Goal: Task Accomplishment & Management: Use online tool/utility

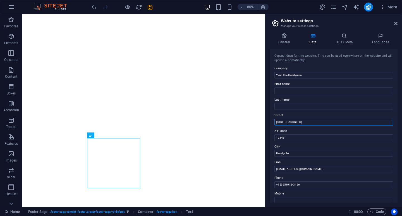
click at [297, 121] on input "[STREET_ADDRESS]" at bounding box center [333, 122] width 119 height 7
drag, startPoint x: 296, startPoint y: 122, endPoint x: 268, endPoint y: 121, distance: 27.9
click at [268, 121] on div "General Data SEO / Meta Languages Website name [DOMAIN_NAME] Logo Drag files he…" at bounding box center [334, 117] width 137 height 178
type input "M'[PERSON_NAME]"
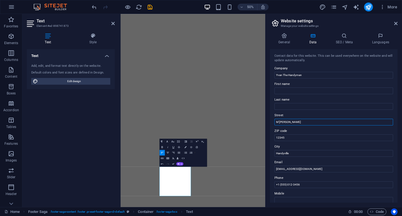
click at [290, 123] on input "M'[PERSON_NAME]" at bounding box center [333, 122] width 119 height 7
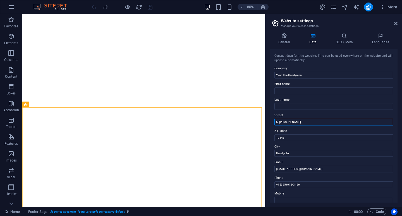
click at [288, 122] on input "M'[PERSON_NAME]" at bounding box center [333, 122] width 119 height 7
click at [395, 24] on icon at bounding box center [395, 23] width 3 height 4
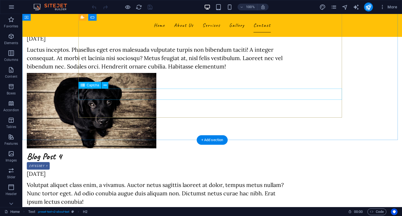
scroll to position [1474, 0]
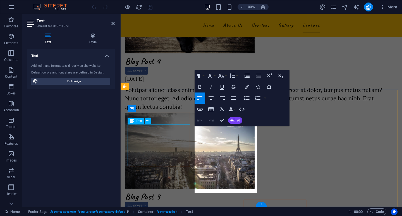
scroll to position [1400, 0]
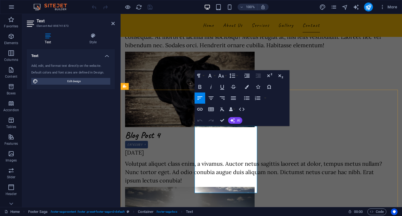
click at [202, 126] on div "Paragraph Format Normal Heading 1 Heading 2 Heading 3 Heading 4 Heading 5 Headi…" at bounding box center [242, 98] width 95 height 56
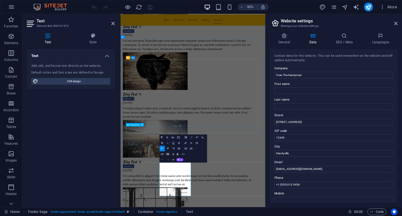
scroll to position [1254, 0]
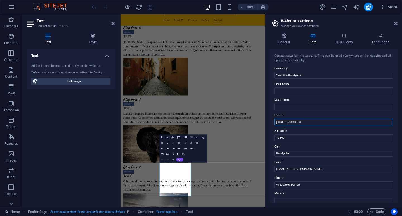
click at [299, 122] on input "[STREET_ADDRESS]" at bounding box center [333, 122] width 119 height 7
drag, startPoint x: 299, startPoint y: 122, endPoint x: 270, endPoint y: 122, distance: 28.8
click at [270, 122] on div "Contact data for this website. This can be used everywhere on the website and w…" at bounding box center [334, 125] width 128 height 153
type input "M'[PERSON_NAME]"
drag, startPoint x: 294, startPoint y: 154, endPoint x: 270, endPoint y: 154, distance: 24.0
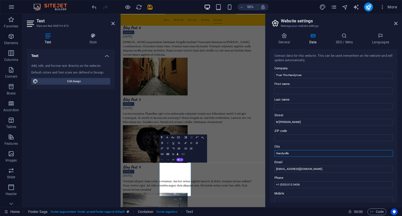
click at [270, 154] on div "Contact data for this website. This can be used everywhere on the website and w…" at bounding box center [334, 125] width 128 height 153
type input "Cocody, Abidjan"
click at [292, 122] on input "M'[PERSON_NAME]" at bounding box center [333, 122] width 119 height 7
type input "M'Badon, Cocody"
drag, startPoint x: 300, startPoint y: 152, endPoint x: 268, endPoint y: 154, distance: 31.3
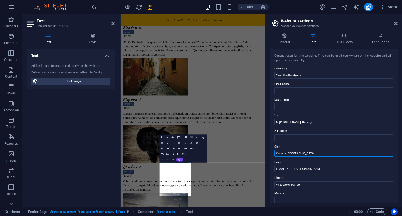
click at [268, 154] on div "General Data SEO / Meta Languages Website name [DOMAIN_NAME] Logo Drag files he…" at bounding box center [334, 117] width 137 height 178
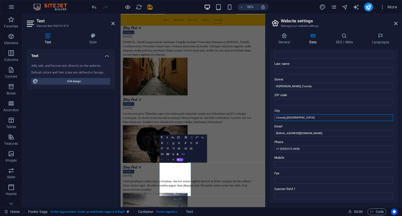
scroll to position [28, 0]
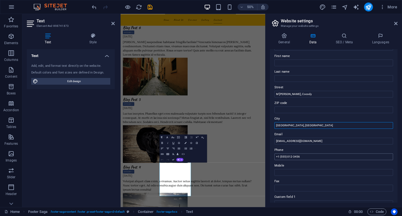
type input "Abidjan, Côte D'Ivoire"
drag, startPoint x: 279, startPoint y: 157, endPoint x: 275, endPoint y: 157, distance: 3.4
click at [276, 157] on input "+1 (555) 012-3456" at bounding box center [333, 156] width 119 height 7
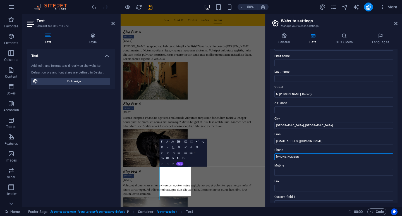
scroll to position [1254, 0]
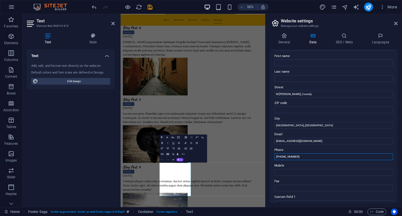
drag, startPoint x: 303, startPoint y: 157, endPoint x: 282, endPoint y: 156, distance: 20.9
click at [282, 156] on input "+225 (555) 012-3456" at bounding box center [333, 156] width 119 height 7
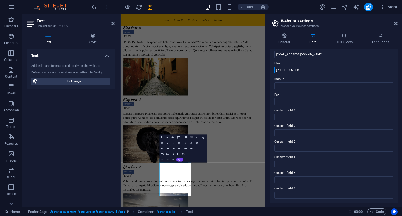
scroll to position [115, 0]
type input "+225 05 96 99 84 84"
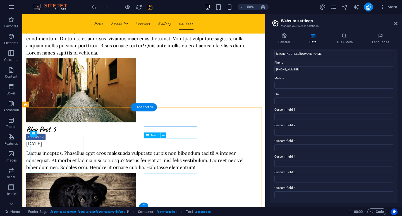
scroll to position [1369, 0]
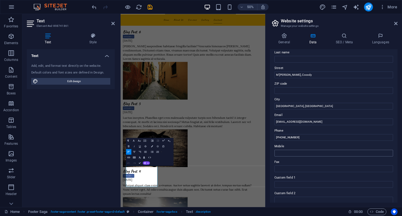
scroll to position [0, 0]
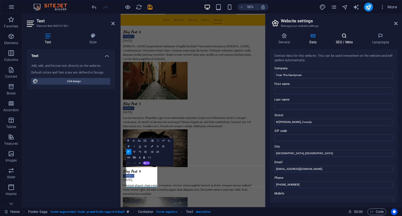
click at [350, 38] on icon at bounding box center [344, 36] width 34 height 6
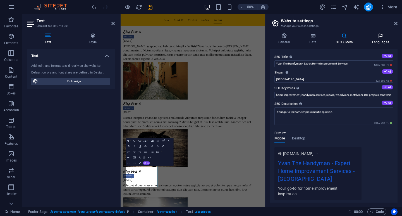
click at [380, 37] on icon at bounding box center [381, 36] width 34 height 6
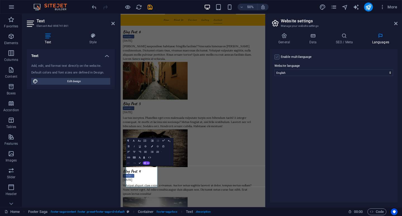
click at [277, 57] on label at bounding box center [276, 56] width 5 height 5
click at [0, 0] on input "Enable multilanguage To disable multilanguage delete all languages until only o…" at bounding box center [0, 0] width 0 height 0
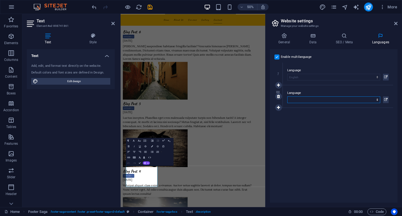
click at [309, 99] on select "Abkhazian Afar Afrikaans Akan Albanian Amharic Arabic Aragonese Armenian Assame…" at bounding box center [333, 99] width 93 height 7
select select "49"
click at [287, 96] on select "Abkhazian Afar Afrikaans Akan Albanian Amharic Arabic Aragonese Armenian Assame…" at bounding box center [333, 99] width 93 height 7
click at [360, 125] on div "Enable multilanguage To disable multilanguage delete all languages until only o…" at bounding box center [334, 125] width 128 height 153
click at [283, 38] on icon at bounding box center [284, 36] width 28 height 6
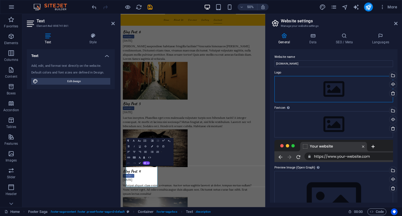
click at [322, 89] on div "Drag files here, click to choose files or select files from Files or our free s…" at bounding box center [333, 89] width 119 height 26
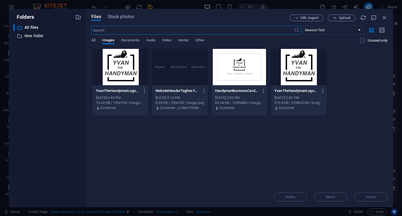
click at [296, 72] on div at bounding box center [299, 67] width 56 height 36
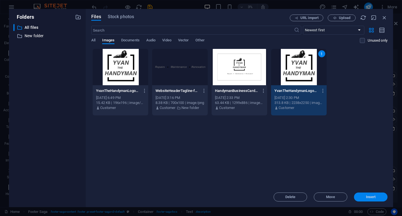
click at [370, 196] on span "Insert" at bounding box center [371, 196] width 10 height 3
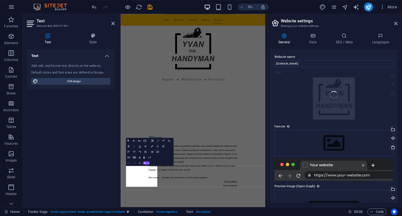
scroll to position [1246, 0]
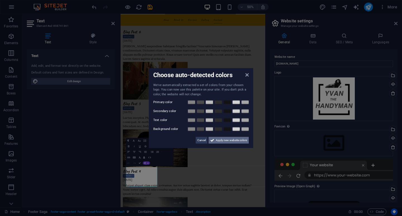
click at [227, 140] on span "Apply new website colors" at bounding box center [231, 140] width 31 height 7
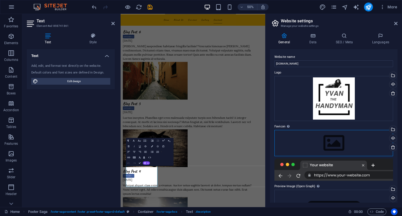
click at [330, 138] on div "Drag files here, click to choose files or select files from Files or our free s…" at bounding box center [333, 143] width 119 height 26
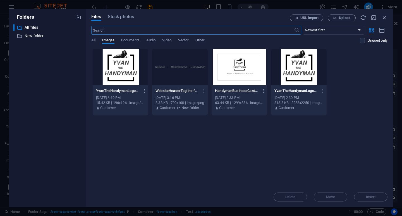
click at [117, 96] on div "Sep 3, 2025 6:49 PM" at bounding box center [120, 97] width 49 height 5
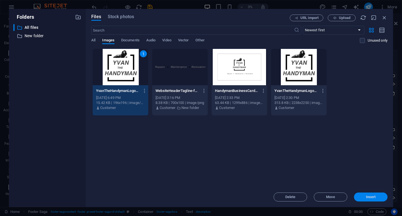
click at [372, 198] on span "Insert" at bounding box center [371, 196] width 10 height 3
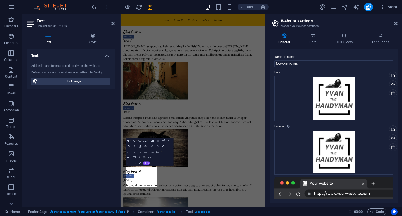
click at [284, 36] on icon at bounding box center [284, 36] width 28 height 6
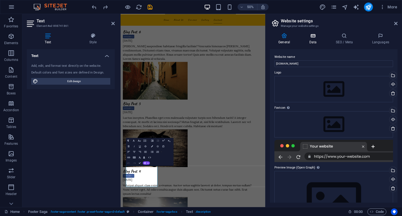
click at [313, 37] on icon at bounding box center [313, 36] width 24 height 6
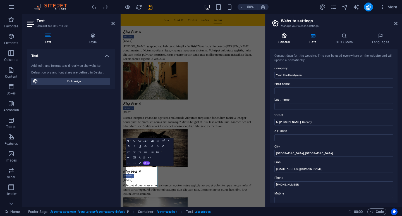
click at [286, 38] on icon at bounding box center [284, 36] width 28 height 6
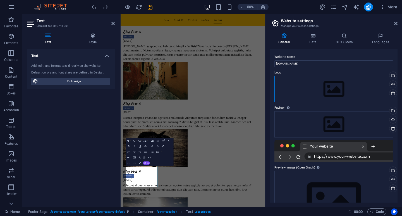
click at [321, 85] on div "Drag files here, click to choose files or select files from Files or our free s…" at bounding box center [333, 89] width 119 height 26
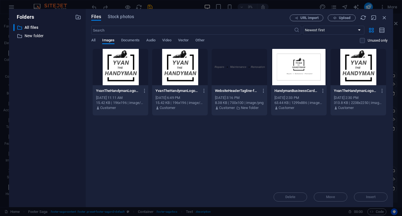
click at [357, 74] on div at bounding box center [359, 67] width 56 height 36
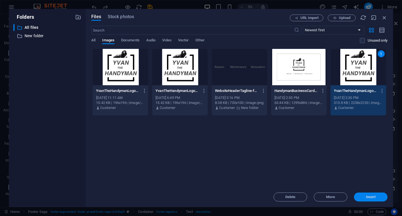
click at [369, 195] on span "Insert" at bounding box center [371, 196] width 10 height 3
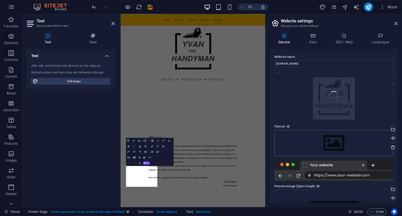
scroll to position [1246, 0]
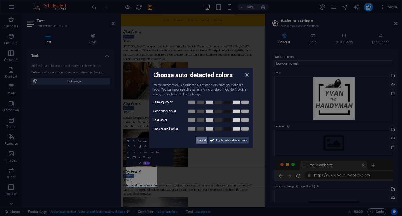
drag, startPoint x: 200, startPoint y: 140, endPoint x: 159, endPoint y: 253, distance: 120.3
click at [200, 140] on span "Cancel" at bounding box center [201, 140] width 8 height 7
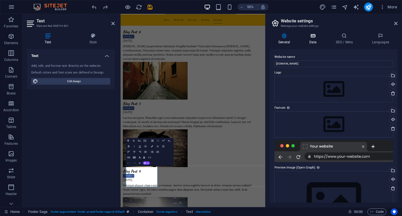
click at [311, 37] on icon at bounding box center [313, 36] width 24 height 6
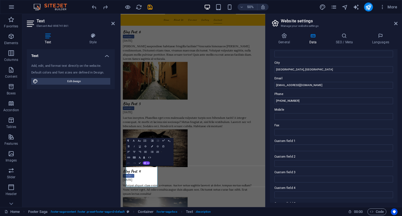
scroll to position [56, 0]
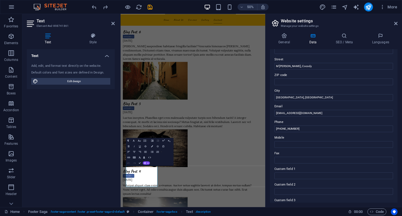
type input "+225 05"
click at [396, 25] on icon at bounding box center [395, 23] width 3 height 4
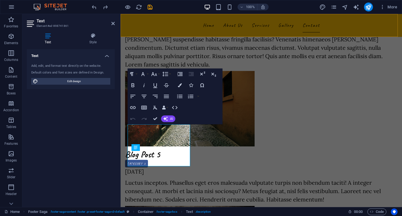
scroll to position [1400, 0]
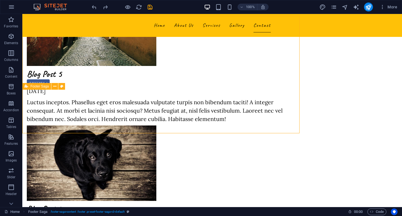
scroll to position [1474, 0]
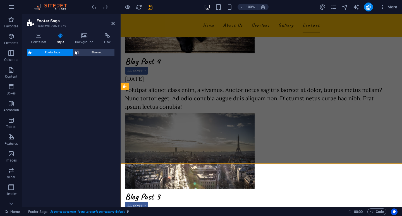
select select "rem"
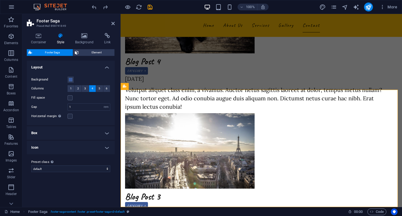
scroll to position [1400, 0]
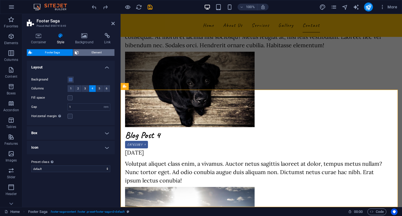
click at [83, 52] on span "Element" at bounding box center [96, 52] width 33 height 7
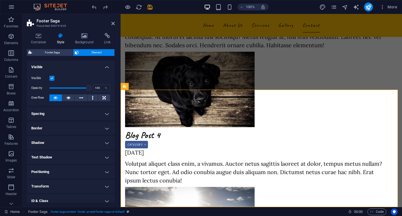
scroll to position [0, 0]
click at [39, 36] on icon at bounding box center [39, 36] width 24 height 6
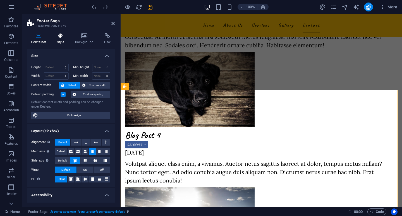
click at [62, 35] on icon at bounding box center [61, 36] width 16 height 6
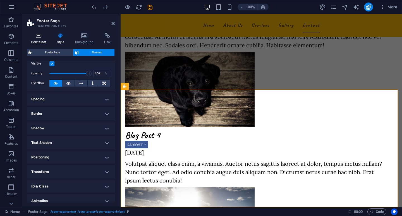
scroll to position [6, 0]
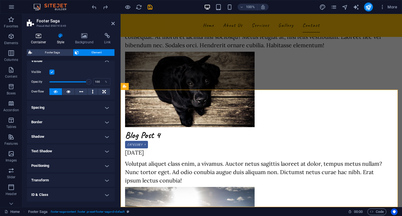
click at [42, 38] on icon at bounding box center [39, 36] width 24 height 6
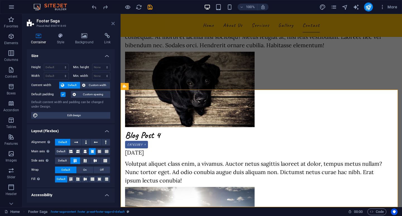
click at [112, 21] on icon at bounding box center [112, 23] width 3 height 4
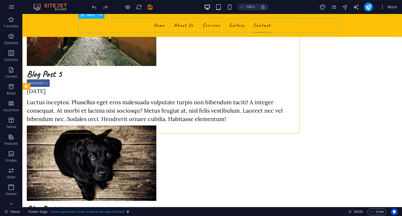
scroll to position [1474, 0]
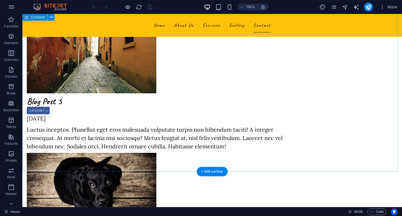
scroll to position [1474, 0]
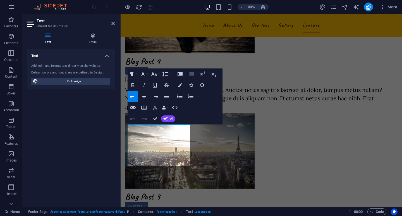
scroll to position [1400, 0]
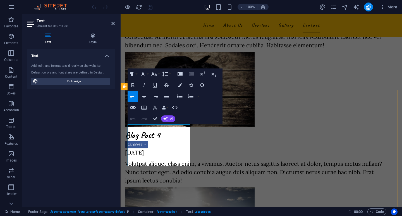
drag, startPoint x: 158, startPoint y: 137, endPoint x: 171, endPoint y: 162, distance: 28.3
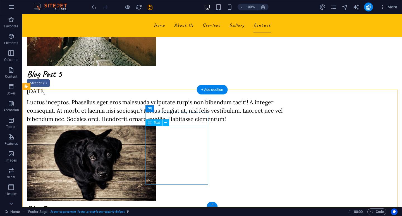
scroll to position [1474, 0]
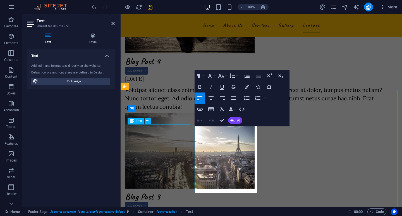
scroll to position [1400, 0]
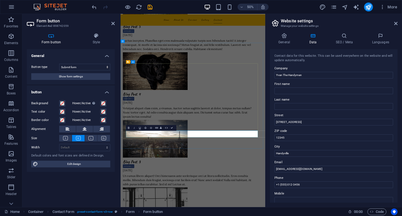
scroll to position [1246, 0]
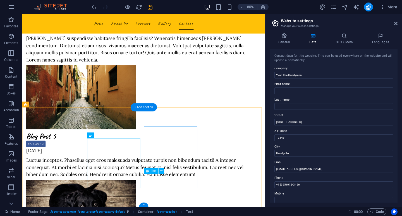
scroll to position [1369, 0]
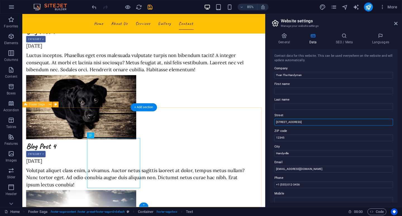
drag, startPoint x: 325, startPoint y: 137, endPoint x: 301, endPoint y: 141, distance: 24.7
click at [300, 121] on input "[STREET_ADDRESS]" at bounding box center [333, 122] width 119 height 7
drag, startPoint x: 297, startPoint y: 123, endPoint x: 274, endPoint y: 122, distance: 23.5
click at [274, 122] on div "Contact data for this website. This can be used everywhere on the website and w…" at bounding box center [334, 125] width 128 height 153
type input "M'Badon, Cocody"
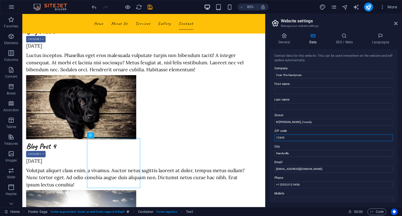
drag, startPoint x: 296, startPoint y: 138, endPoint x: 271, endPoint y: 136, distance: 25.2
click at [271, 136] on div "Contact data for this website. This can be used everywhere on the website and w…" at bounding box center [334, 125] width 128 height 153
drag, startPoint x: 293, startPoint y: 154, endPoint x: 271, endPoint y: 154, distance: 22.1
click at [271, 154] on div "Contact data for this website. This can be used everywhere on the website and w…" at bounding box center [334, 125] width 128 height 153
type input "Abidjan, Côte D'Ivoire"
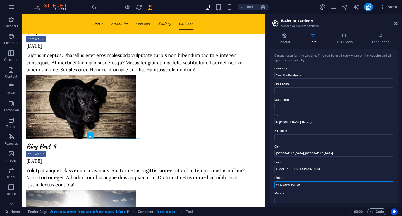
drag, startPoint x: 300, startPoint y: 184, endPoint x: 270, endPoint y: 183, distance: 30.2
click at [270, 183] on div "General Data SEO / Meta Languages Website name [DOMAIN_NAME] Logo Drag files he…" at bounding box center [334, 117] width 137 height 178
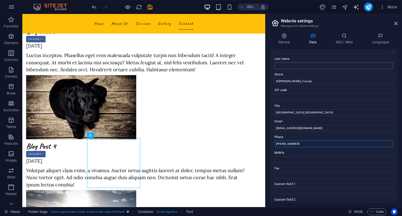
scroll to position [0, 0]
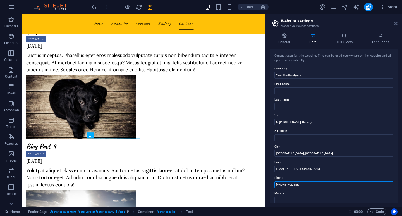
type input "(225) 05 96 99 84 84"
click at [397, 23] on icon at bounding box center [395, 23] width 3 height 4
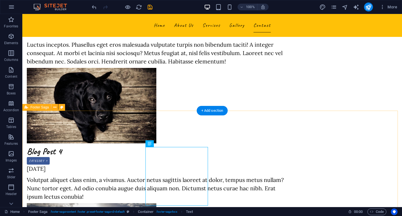
scroll to position [1474, 0]
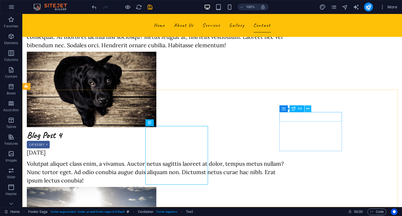
click at [309, 108] on icon at bounding box center [307, 109] width 3 height 6
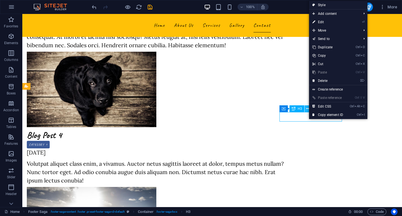
click at [307, 108] on icon at bounding box center [307, 109] width 3 height 6
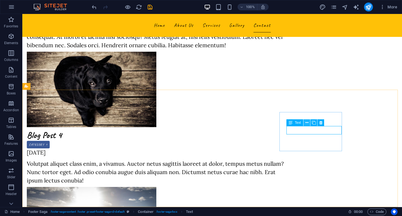
click at [308, 122] on icon at bounding box center [306, 123] width 3 height 6
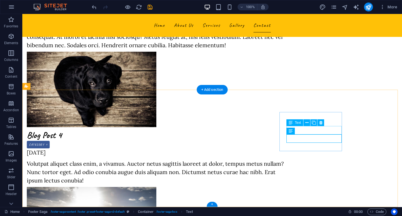
click at [306, 122] on icon at bounding box center [306, 123] width 3 height 6
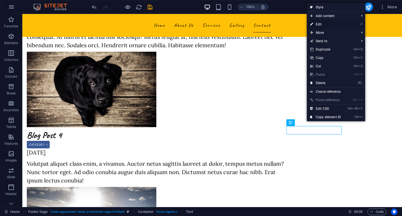
click at [329, 24] on link "⏎ Edit" at bounding box center [325, 24] width 37 height 8
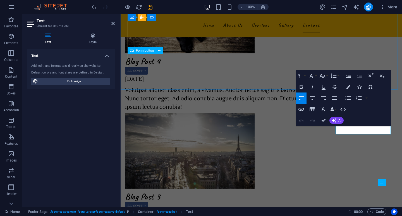
scroll to position [1400, 0]
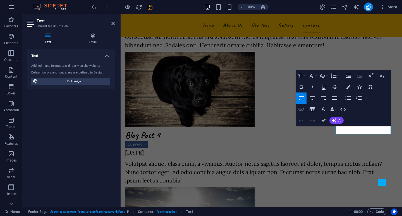
click at [300, 108] on icon "button" at bounding box center [301, 109] width 6 height 3
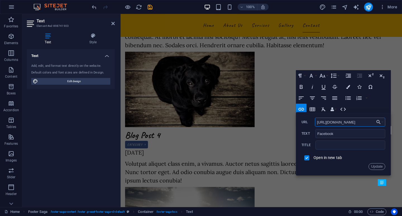
drag, startPoint x: 362, startPoint y: 122, endPoint x: 308, endPoint y: 123, distance: 54.5
click at [308, 123] on div "https://www.facebook.com/ URL" at bounding box center [344, 122] width 84 height 9
paste input "yvanthehandyman/"
type input "https://www.facebook.com/yvanthehandyman/"
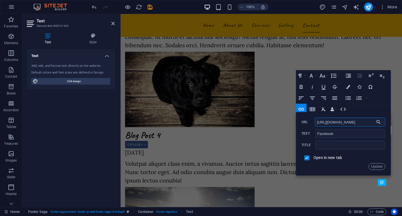
drag, startPoint x: 334, startPoint y: 121, endPoint x: 304, endPoint y: 123, distance: 30.7
click at [304, 123] on div "https://www.facebook.com/yvanthehandyman/ URL" at bounding box center [344, 122] width 84 height 9
click at [339, 121] on input "https://www.facebook.com/yvanthehandyman/" at bounding box center [350, 122] width 70 height 9
drag, startPoint x: 375, startPoint y: 164, endPoint x: 251, endPoint y: 151, distance: 124.9
click at [375, 164] on button "Update" at bounding box center [377, 166] width 17 height 7
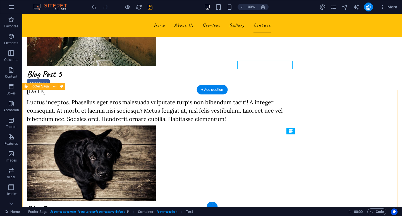
scroll to position [1474, 0]
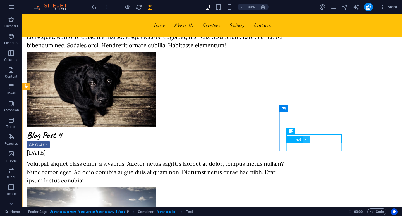
click at [308, 139] on icon at bounding box center [306, 140] width 3 height 6
click at [306, 139] on icon at bounding box center [306, 140] width 3 height 6
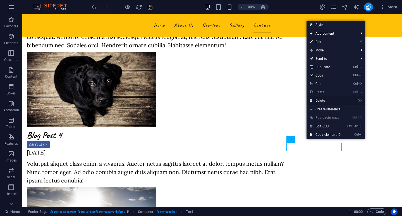
click at [326, 99] on link "⌦ Delete" at bounding box center [325, 100] width 37 height 8
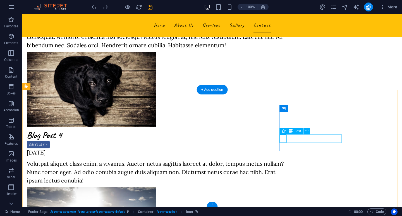
click at [307, 132] on icon at bounding box center [306, 131] width 3 height 6
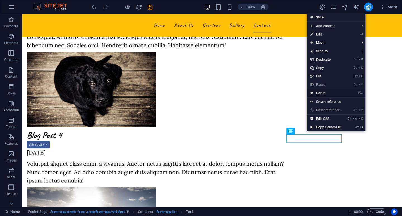
click at [321, 91] on link "⌦ Delete" at bounding box center [325, 93] width 37 height 8
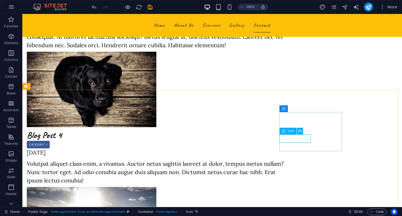
click at [300, 131] on icon at bounding box center [299, 131] width 3 height 6
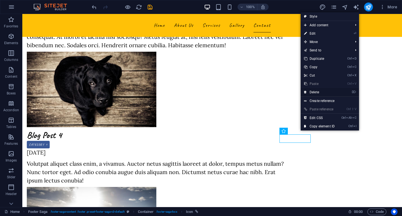
click at [315, 92] on link "⌦ Delete" at bounding box center [319, 92] width 37 height 8
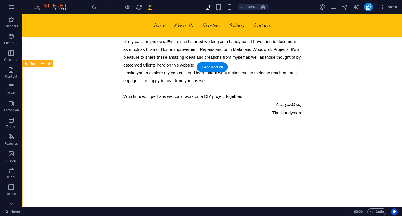
scroll to position [106, 0]
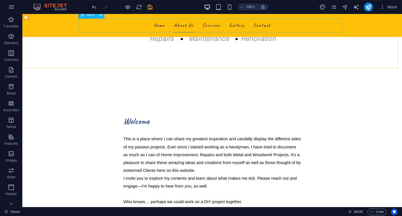
click at [101, 15] on icon at bounding box center [100, 15] width 3 height 6
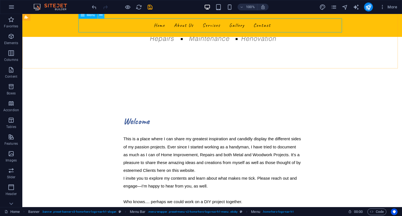
click at [101, 16] on icon at bounding box center [100, 15] width 3 height 6
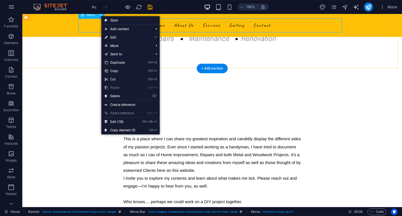
click at [94, 22] on nav "Home About Us Services Gallery Contact" at bounding box center [212, 25] width 264 height 14
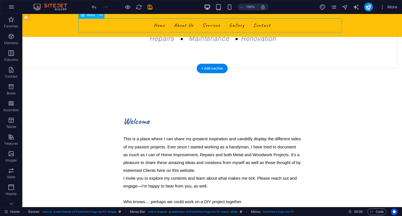
click at [136, 23] on nav "Home About Us Services Gallery Contact" at bounding box center [212, 25] width 264 height 14
click at [154, 27] on nav "Home About Us Services Gallery Contact" at bounding box center [212, 25] width 264 height 14
click at [160, 25] on nav "Home About Us Services Gallery Contact" at bounding box center [212, 25] width 264 height 14
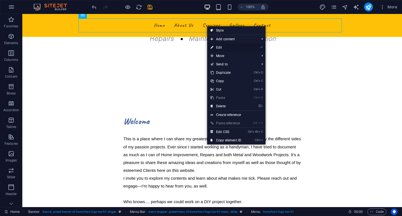
click at [218, 47] on link "⏎ Edit" at bounding box center [225, 47] width 37 height 8
select select
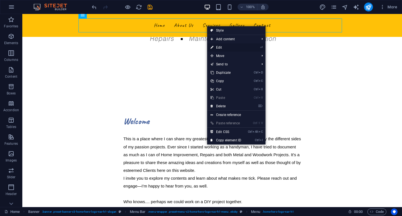
select select
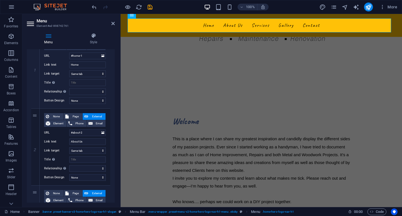
scroll to position [0, 0]
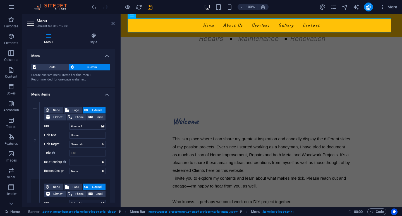
click at [114, 23] on icon at bounding box center [112, 23] width 3 height 4
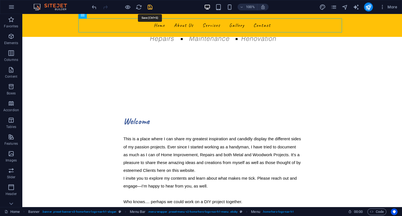
click at [149, 6] on icon "save" at bounding box center [150, 7] width 6 height 6
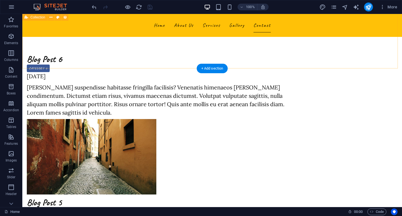
scroll to position [1284, 0]
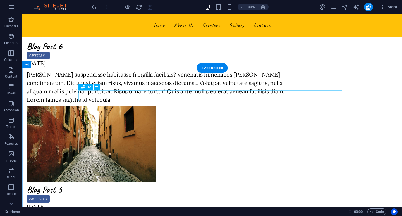
click at [99, 86] on button at bounding box center [97, 86] width 7 height 7
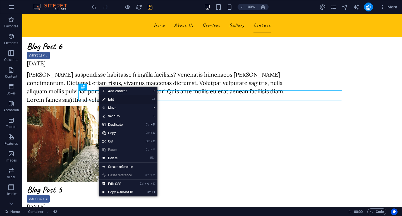
click at [117, 99] on link "⏎ Edit" at bounding box center [117, 99] width 37 height 8
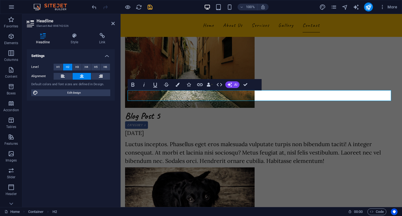
scroll to position [1211, 0]
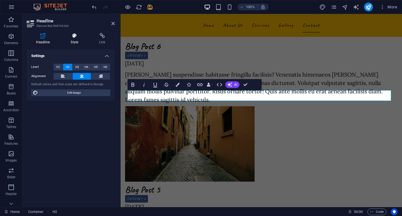
click at [75, 39] on h4 "Style" at bounding box center [75, 39] width 28 height 12
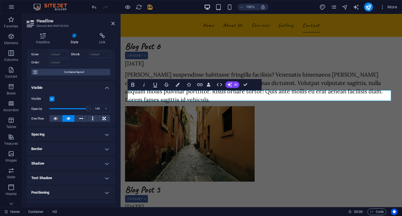
scroll to position [56, 0]
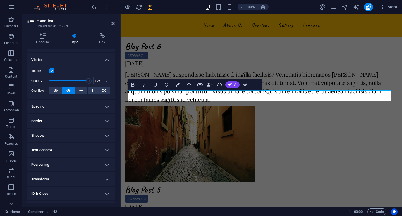
click at [105, 106] on h4 "Spacing" at bounding box center [71, 106] width 88 height 13
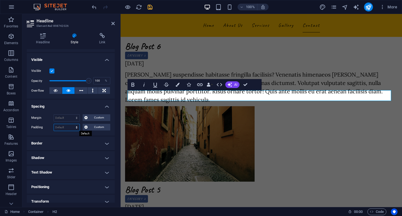
click at [61, 128] on select "Default px rem % vh vw Custom" at bounding box center [67, 127] width 26 height 7
select select "px"
click at [71, 124] on select "Default px rem % vh vw Custom" at bounding box center [67, 127] width 26 height 7
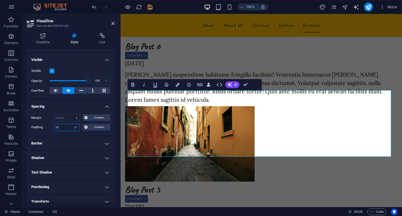
type input "1"
type input "0"
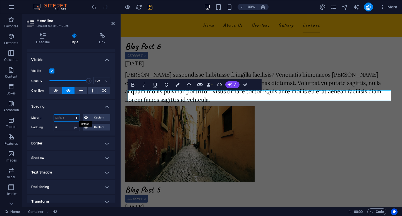
click at [59, 118] on select "Default auto px % rem vw vh Custom" at bounding box center [67, 117] width 26 height 7
select select "px"
click at [71, 114] on select "Default auto px % rem vw vh Custom" at bounding box center [67, 117] width 26 height 7
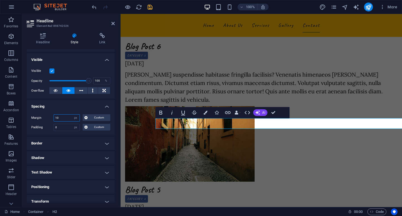
type input "1"
type input "0"
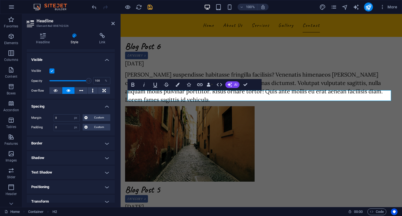
click at [106, 105] on h4 "Spacing" at bounding box center [71, 105] width 88 height 10
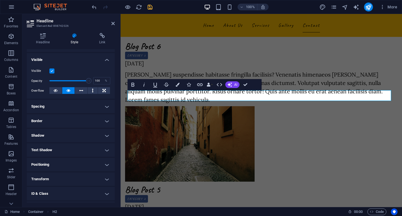
click at [105, 120] on h4 "Border" at bounding box center [71, 120] width 88 height 13
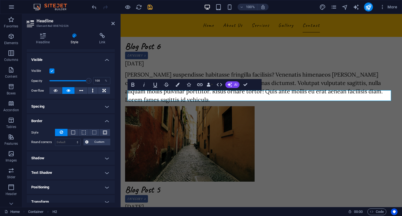
click at [106, 120] on h4 "Border" at bounding box center [71, 119] width 88 height 10
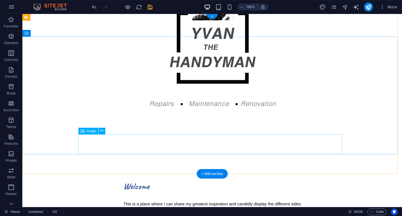
scroll to position [0, 0]
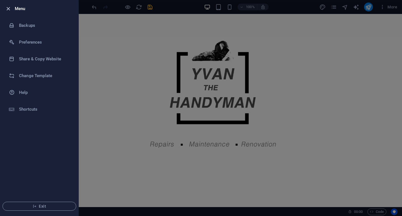
click at [8, 6] on icon "button" at bounding box center [8, 9] width 6 height 6
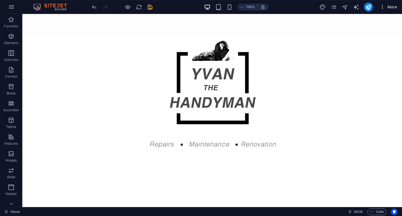
click at [393, 5] on span "More" at bounding box center [389, 7] width 18 height 6
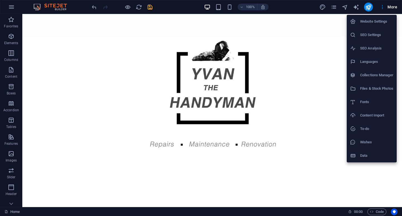
click at [390, 8] on div at bounding box center [201, 108] width 402 height 216
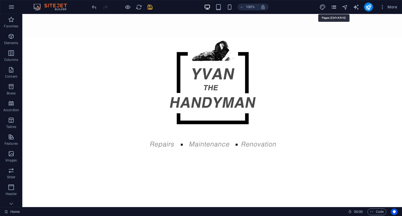
click at [333, 7] on icon "pages" at bounding box center [334, 7] width 6 height 6
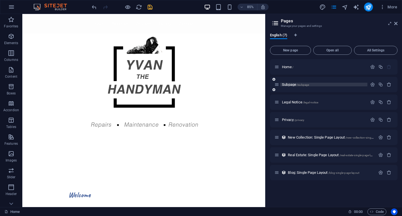
click at [286, 84] on span "Subpage /subpage" at bounding box center [295, 84] width 27 height 4
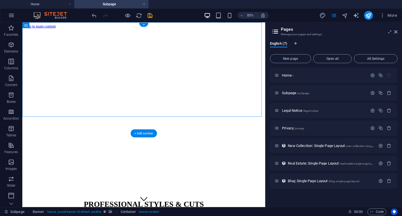
click at [57, 30] on figure at bounding box center [165, 30] width 281 height 0
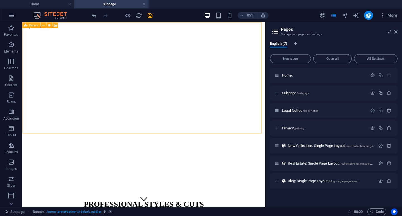
click at [32, 25] on span "Banner" at bounding box center [33, 25] width 9 height 3
click at [42, 26] on icon at bounding box center [43, 25] width 3 height 5
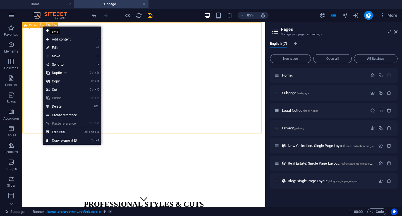
click at [49, 25] on icon at bounding box center [49, 25] width 3 height 5
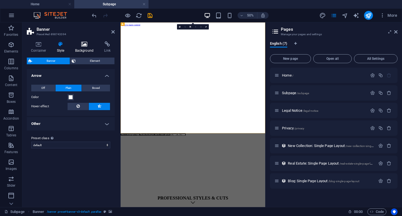
click at [78, 48] on h4 "Background" at bounding box center [85, 47] width 29 height 12
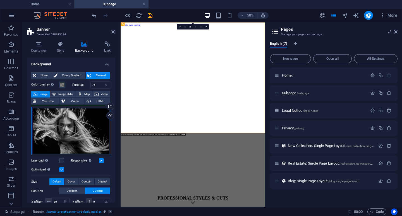
click at [88, 131] on div "Drag files here, click to choose files or select files from Files or our free s…" at bounding box center [70, 131] width 79 height 48
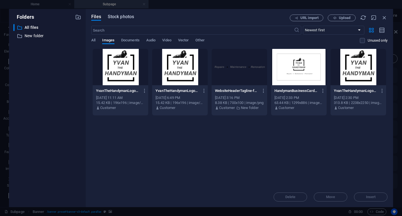
click at [120, 16] on span "Stock photos" at bounding box center [121, 16] width 26 height 7
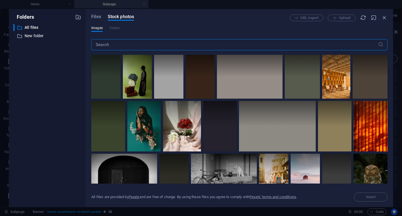
click at [137, 45] on input "text" at bounding box center [234, 44] width 287 height 11
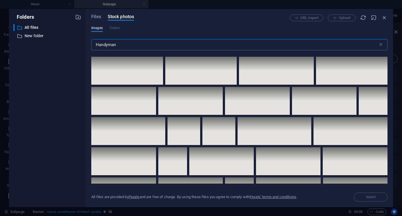
scroll to position [2234, 0]
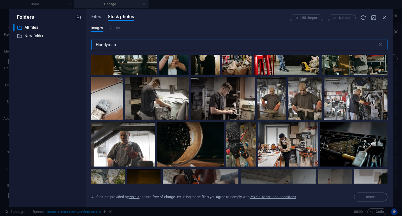
click at [154, 42] on input "Handyman" at bounding box center [234, 44] width 287 height 11
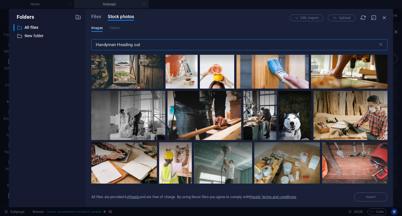
scroll to position [307, 0]
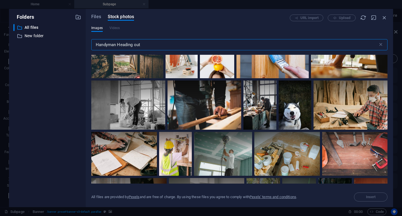
drag, startPoint x: 118, startPoint y: 45, endPoint x: 170, endPoint y: 45, distance: 52.8
click at [170, 45] on input "Handyman Heading out" at bounding box center [234, 44] width 287 height 11
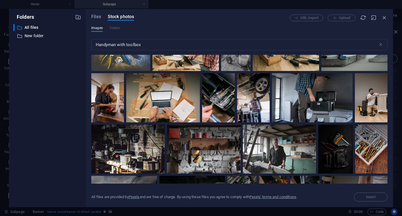
scroll to position [0, 0]
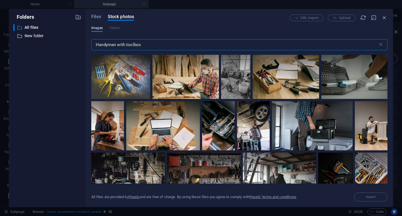
drag, startPoint x: 144, startPoint y: 45, endPoint x: 117, endPoint y: 44, distance: 26.5
click at [117, 44] on input "Handyman with toolbox" at bounding box center [234, 44] width 287 height 11
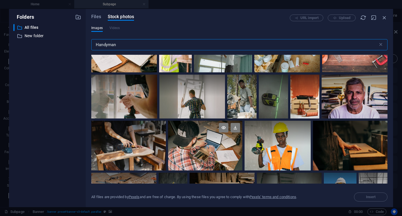
scroll to position [419, 0]
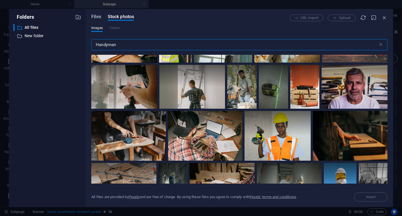
type input "Handyman"
click at [97, 17] on span "Files" at bounding box center [96, 16] width 10 height 7
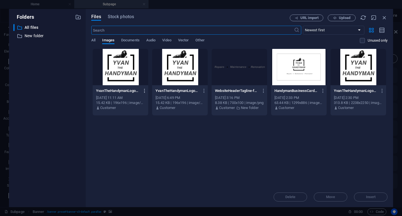
click at [144, 90] on icon "button" at bounding box center [144, 90] width 5 height 5
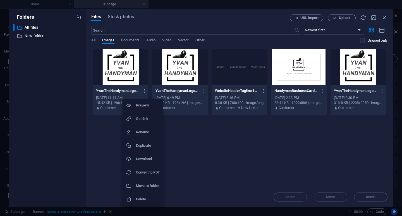
click at [148, 186] on h6 "Move to folder" at bounding box center [148, 185] width 24 height 7
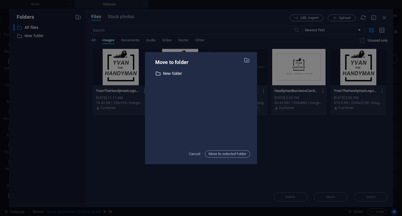
click at [169, 73] on p "New folder" at bounding box center [206, 73] width 87 height 6
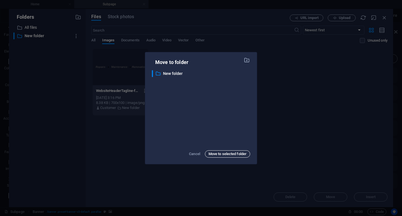
click at [225, 153] on span "Move to selected folder" at bounding box center [228, 153] width 38 height 7
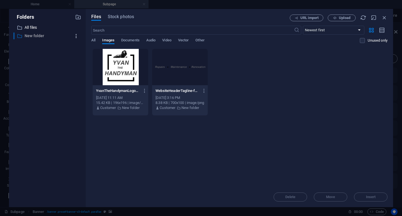
click at [77, 37] on icon "button" at bounding box center [76, 36] width 6 height 6
click at [84, 52] on h6 "Rename" at bounding box center [81, 50] width 16 height 7
type input "Logos and Banners"
click at [78, 17] on icon "button" at bounding box center [78, 17] width 6 height 6
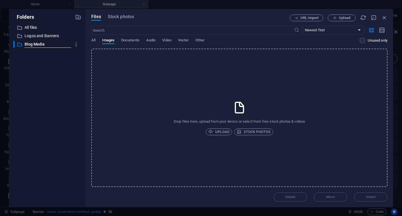
type input "Blog Media"
click at [45, 34] on p "Logos and Banners" at bounding box center [48, 36] width 46 height 6
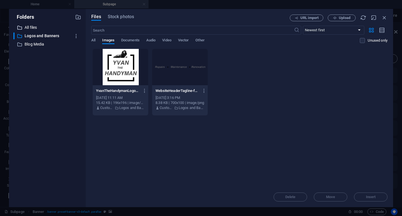
click at [36, 27] on p "All files" at bounding box center [48, 27] width 46 height 6
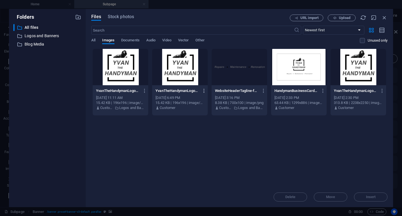
click at [204, 90] on icon "button" at bounding box center [204, 90] width 5 height 5
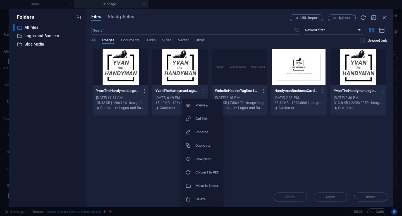
click at [215, 185] on h6 "Move to folder" at bounding box center [207, 185] width 24 height 7
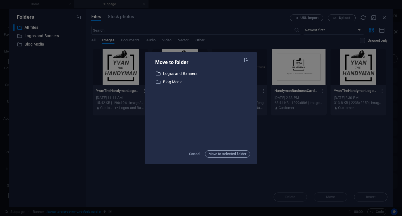
click at [178, 72] on p "Logos and Banners" at bounding box center [206, 73] width 87 height 6
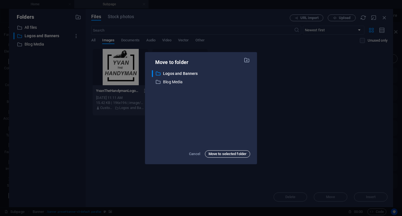
click at [226, 154] on span "Move to selected folder" at bounding box center [228, 153] width 38 height 7
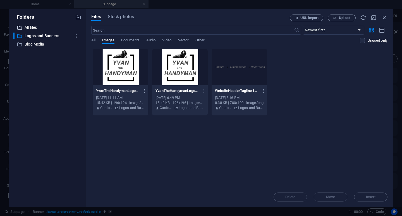
click at [50, 25] on p "All files" at bounding box center [48, 27] width 46 height 6
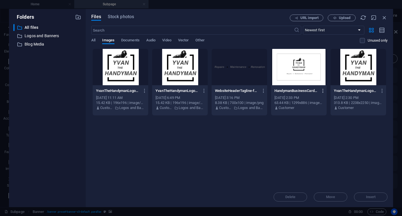
click at [322, 89] on icon "button" at bounding box center [323, 90] width 5 height 5
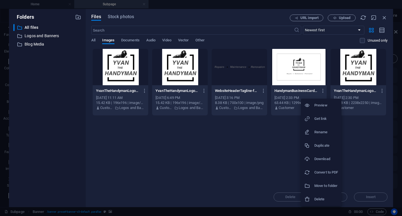
click at [326, 186] on h6 "Move to folder" at bounding box center [326, 185] width 24 height 7
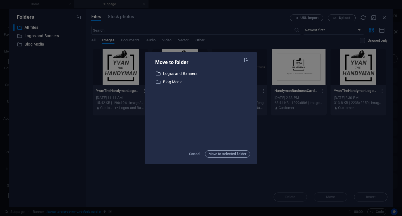
click at [183, 72] on p "Logos and Banners" at bounding box center [206, 73] width 87 height 6
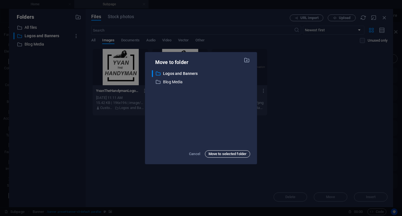
click at [241, 155] on span "Move to selected folder" at bounding box center [228, 153] width 38 height 7
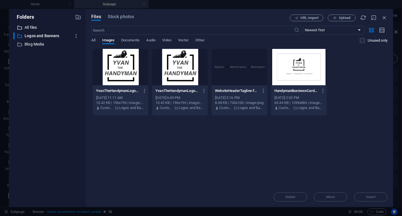
click at [43, 26] on p "All files" at bounding box center [48, 27] width 46 height 6
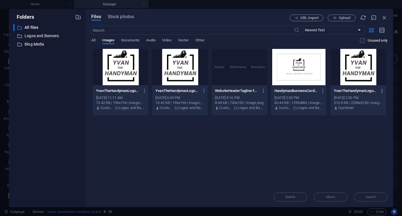
click at [383, 91] on icon "button" at bounding box center [382, 90] width 5 height 5
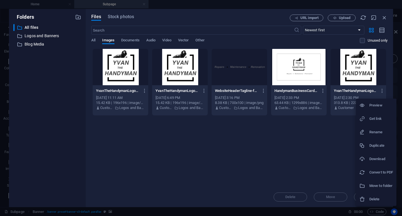
click at [377, 185] on h6 "Move to folder" at bounding box center [381, 185] width 24 height 7
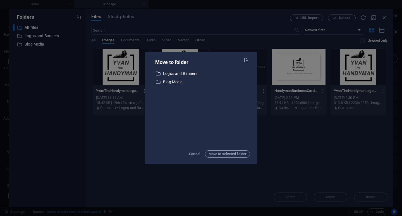
click at [172, 73] on p "Logos and Banners" at bounding box center [206, 73] width 87 height 6
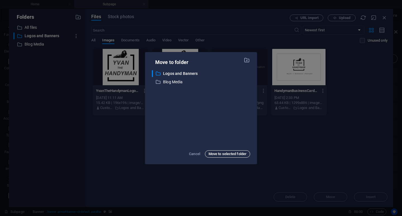
click at [228, 152] on span "Move to selected folder" at bounding box center [228, 153] width 38 height 7
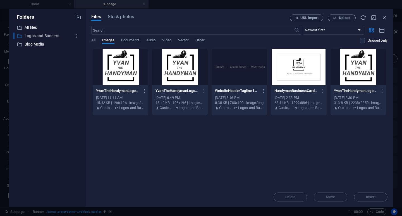
click at [38, 36] on p "Logos and Banners" at bounding box center [48, 36] width 46 height 6
click at [171, 158] on div "Drop files here to upload them instantly YvanTheHandymanLogoMain-T-S4rQJK1s6PKe…" at bounding box center [239, 118] width 296 height 138
click at [342, 17] on span "Upload" at bounding box center [344, 17] width 11 height 3
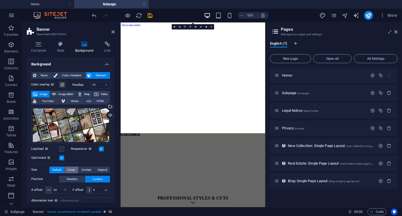
click at [70, 169] on span "Cover" at bounding box center [71, 169] width 7 height 7
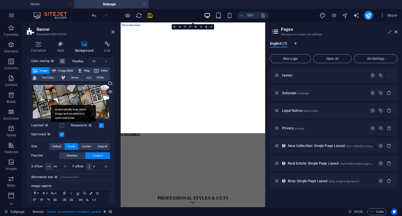
scroll to position [46, 0]
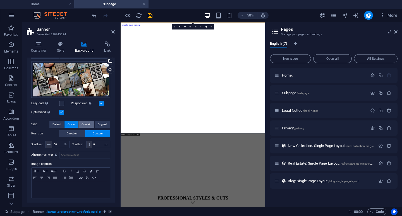
click at [83, 124] on span "Contain" at bounding box center [87, 124] width 10 height 7
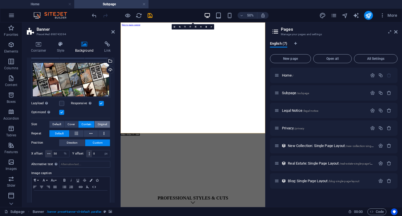
click at [100, 122] on span "Original" at bounding box center [102, 124] width 9 height 7
click at [70, 123] on span "Cover" at bounding box center [71, 124] width 7 height 7
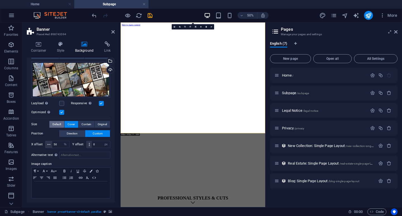
click at [56, 123] on span "Default" at bounding box center [56, 124] width 9 height 7
click at [86, 122] on span "Contain" at bounding box center [87, 124] width 10 height 7
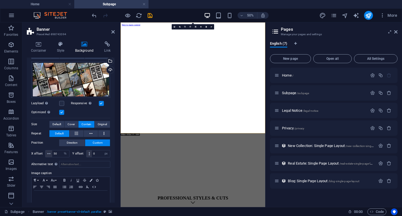
click at [100, 103] on label at bounding box center [101, 103] width 5 height 5
click at [0, 0] on input "Responsive Automatically load retina image and smartphone optimized sizes." at bounding box center [0, 0] width 0 height 0
click at [100, 103] on label at bounding box center [101, 103] width 5 height 5
click at [0, 0] on input "Responsive Automatically load retina image and smartphone optimized sizes." at bounding box center [0, 0] width 0 height 0
click at [57, 122] on span "Default" at bounding box center [56, 124] width 9 height 7
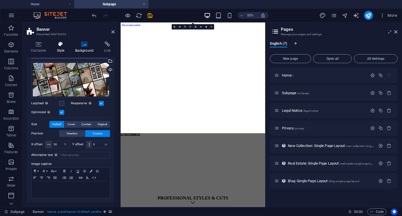
click at [61, 45] on icon at bounding box center [61, 44] width 16 height 6
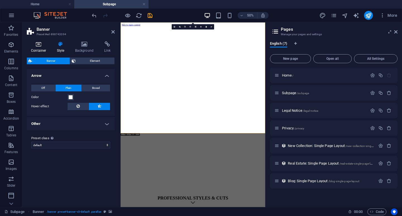
click at [40, 44] on icon at bounding box center [39, 44] width 24 height 6
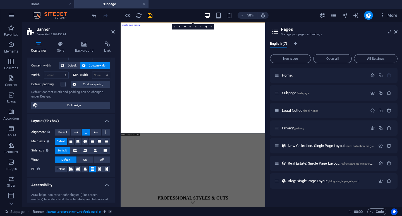
scroll to position [56, 0]
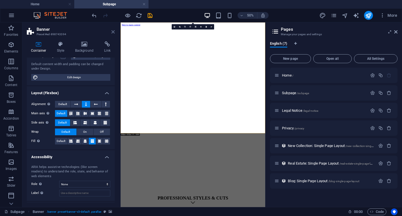
click at [113, 32] on icon at bounding box center [112, 32] width 3 height 4
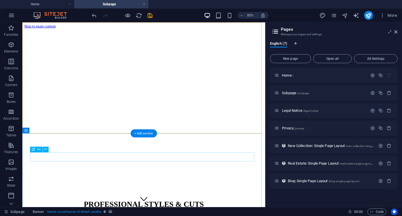
scroll to position [36, 0]
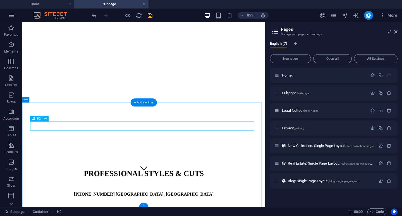
click at [187, 195] on div "PROFESSIONAL STYLES & CUTS" at bounding box center [165, 200] width 281 height 10
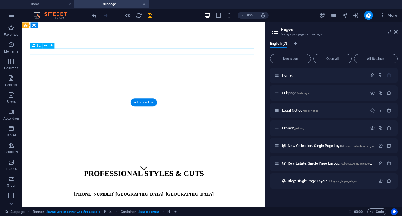
click at [187, 195] on div "PROFESSIONAL STYLES & CUTS" at bounding box center [165, 200] width 281 height 10
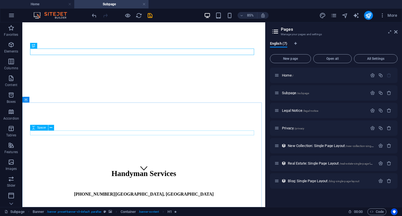
click at [35, 128] on icon at bounding box center [33, 128] width 3 height 6
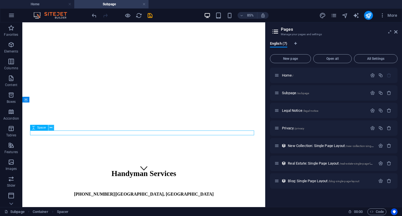
click at [52, 127] on icon at bounding box center [51, 127] width 3 height 5
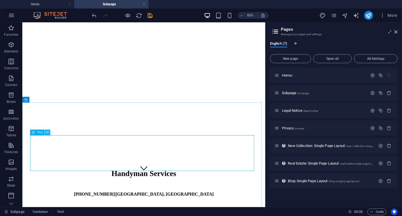
click at [46, 130] on icon at bounding box center [47, 132] width 3 height 5
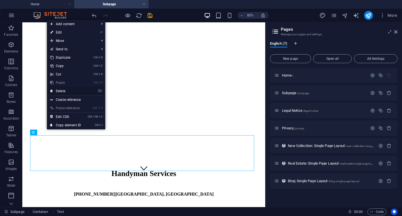
click at [70, 90] on link "⌦ Delete" at bounding box center [65, 91] width 37 height 8
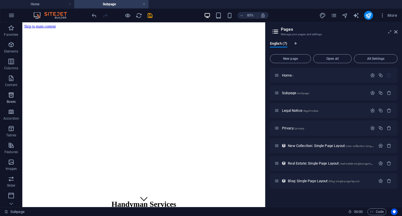
click at [10, 94] on icon "button" at bounding box center [11, 95] width 7 height 7
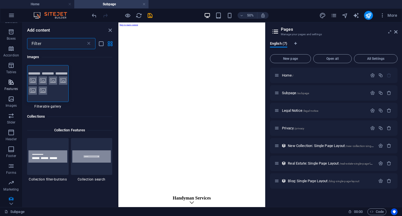
scroll to position [67, 0]
type input "Filter"
click at [11, 199] on icon "button" at bounding box center [11, 195] width 7 height 7
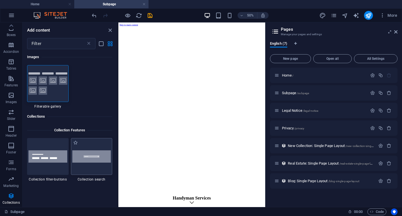
click at [95, 161] on img at bounding box center [91, 156] width 39 height 13
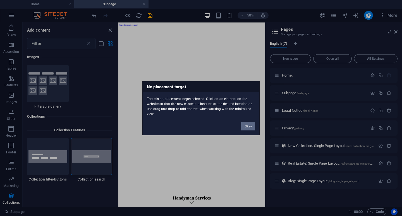
click at [173, 152] on div "No placement target There is no placement target selected. Click on an element …" at bounding box center [201, 108] width 402 height 216
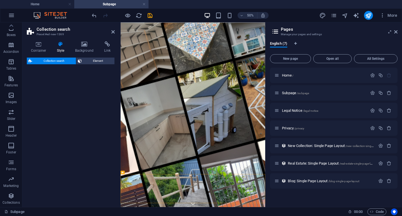
select select "px"
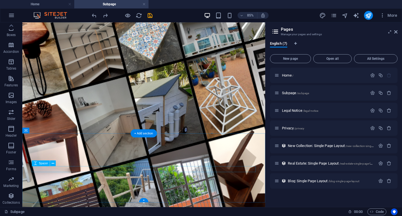
click at [144, 199] on div "+" at bounding box center [143, 200] width 9 height 4
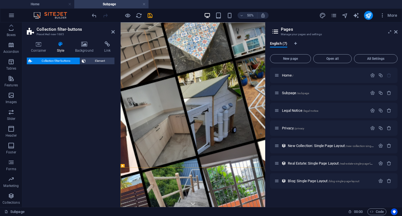
select select "rem"
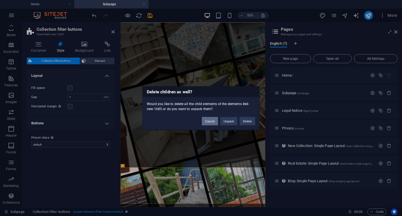
click at [208, 121] on button "Cancel" at bounding box center [210, 121] width 16 height 8
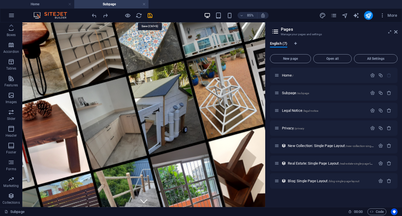
drag, startPoint x: 150, startPoint y: 15, endPoint x: 154, endPoint y: 15, distance: 4.2
click at [150, 14] on icon "save" at bounding box center [150, 15] width 6 height 6
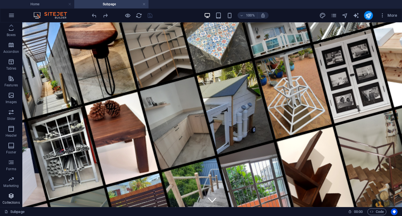
click at [9, 196] on icon "button" at bounding box center [11, 195] width 7 height 7
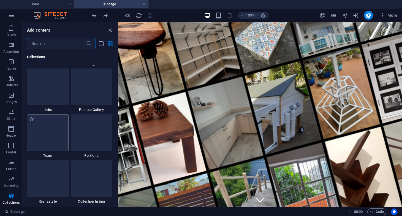
scroll to position [5139, 0]
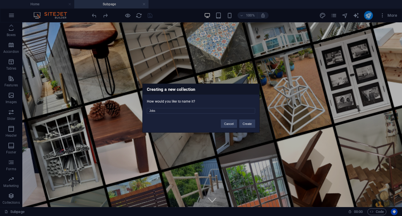
drag, startPoint x: 160, startPoint y: 110, endPoint x: 142, endPoint y: 107, distance: 17.5
click at [142, 107] on div "Creating a new collection How would you like to name it? Jobs Cancel Create" at bounding box center [200, 107] width 117 height 49
type input "Handyman Services"
click at [245, 125] on button "Create" at bounding box center [247, 123] width 16 height 8
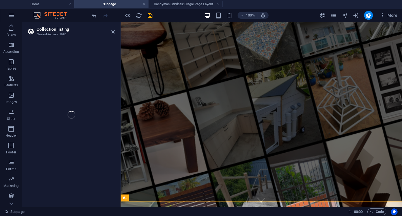
select select "68bac01d8c78c2268e00bf54"
select select
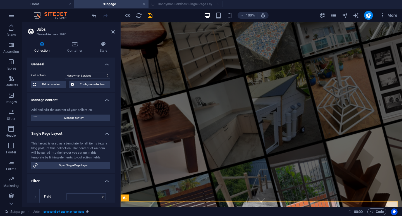
select select "columns.status"
select select "Published"
select select "columns.publishing_date"
select select "past"
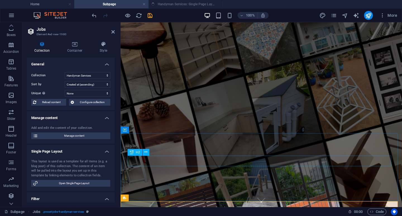
select select "columns.publishing_date_DESC"
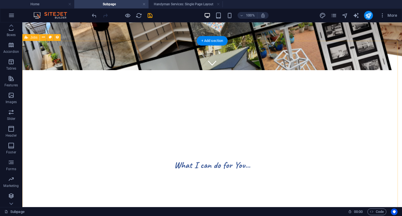
scroll to position [168, 0]
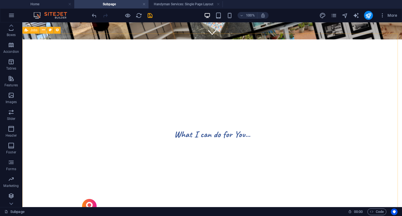
click at [44, 31] on icon at bounding box center [43, 30] width 3 height 6
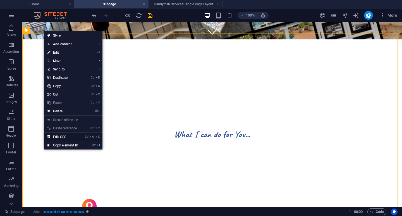
click at [58, 136] on link "Ctrl Alt C Edit CSS" at bounding box center [62, 137] width 37 height 8
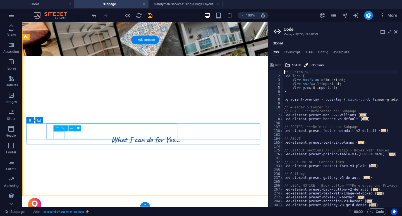
scroll to position [171, 0]
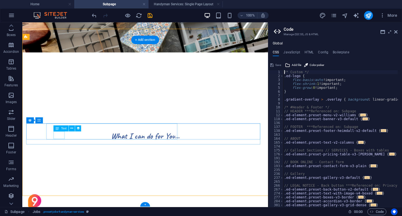
type textarea "@include jobs;"
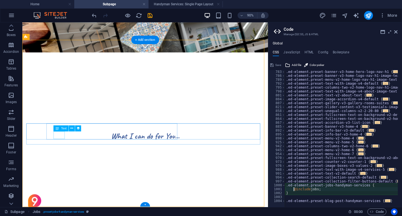
scroll to position [250, 0]
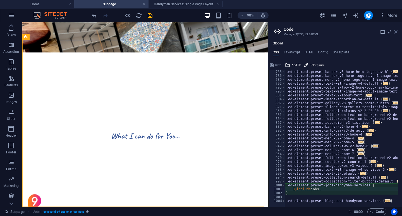
click at [396, 30] on icon at bounding box center [395, 32] width 3 height 4
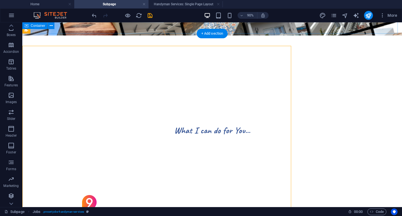
scroll to position [168, 0]
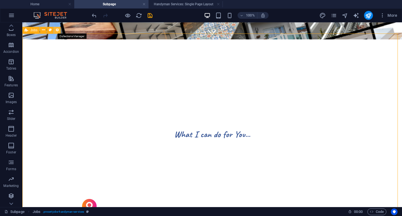
click at [57, 30] on icon at bounding box center [57, 30] width 4 height 6
select select "68bac01d8c78c2268e00bf54"
select select "columns.publishing_date_DESC"
select select "columns.status"
select select "Published"
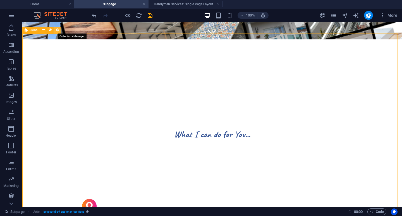
select select "columns.publishing_date"
select select "past"
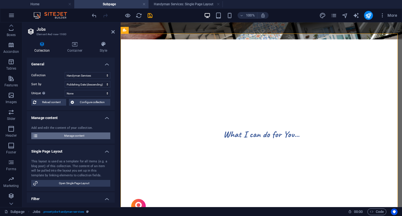
click at [67, 135] on span "Manage content" at bounding box center [74, 135] width 69 height 7
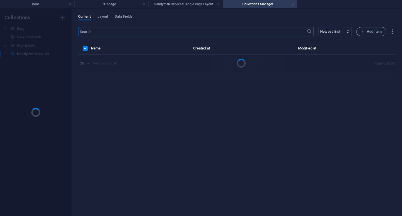
scroll to position [0, 0]
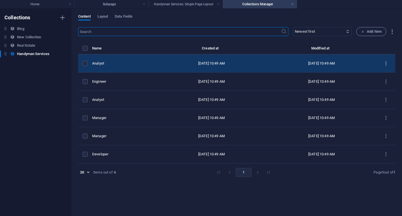
click at [387, 63] on icon "items list" at bounding box center [385, 63] width 5 height 5
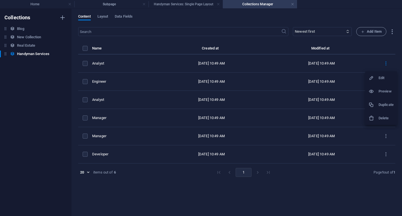
click at [384, 118] on h6 "Delete" at bounding box center [386, 118] width 15 height 7
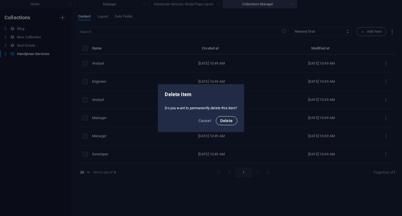
click at [225, 121] on span "Delete" at bounding box center [226, 120] width 12 height 4
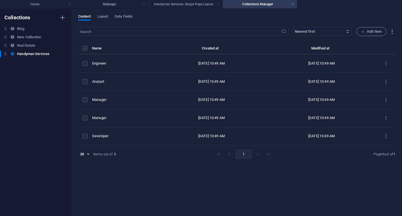
click at [84, 48] on label "items list" at bounding box center [85, 48] width 5 height 5
click at [0, 0] on input "items list" at bounding box center [0, 0] width 0 height 0
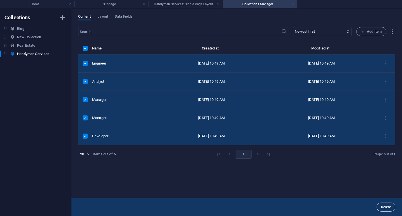
click at [383, 205] on button "Delete" at bounding box center [386, 206] width 19 height 9
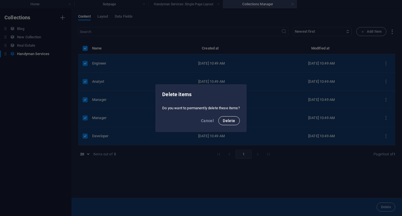
click at [226, 123] on span "Delete" at bounding box center [229, 120] width 12 height 4
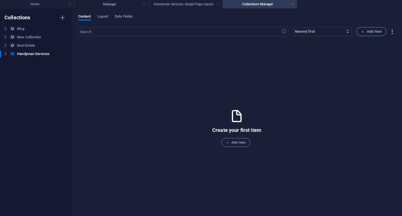
click at [391, 31] on icon "button" at bounding box center [392, 31] width 6 height 6
click at [376, 73] on h6 "Import" at bounding box center [382, 71] width 23 height 7
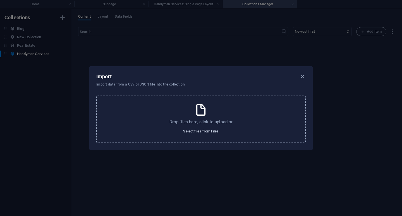
click at [208, 132] on span "Select files from Files" at bounding box center [200, 131] width 35 height 7
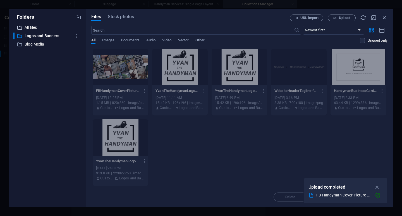
click at [33, 27] on p "All files" at bounding box center [48, 27] width 46 height 6
click at [348, 17] on span "Upload" at bounding box center [344, 17] width 11 height 3
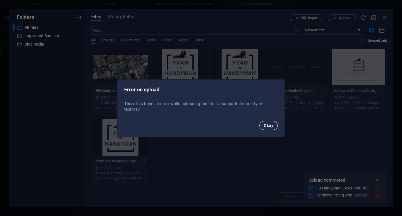
click at [269, 125] on span "Okay" at bounding box center [268, 125] width 9 height 4
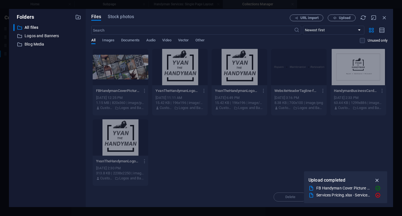
click at [378, 178] on icon "button" at bounding box center [377, 180] width 6 height 6
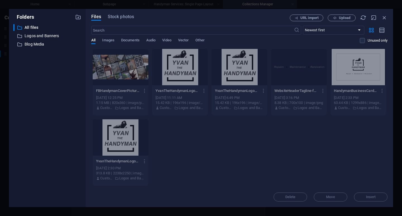
click at [216, 151] on div "FBHandymanCoverPicture001-9nzepofH3XUaX6ApNnjcCw.png FBHandymanCoverPicture001-…" at bounding box center [239, 117] width 296 height 137
click at [386, 17] on icon "button" at bounding box center [384, 18] width 6 height 6
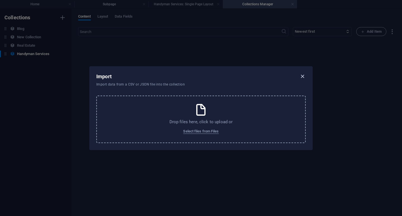
click at [303, 75] on icon "button" at bounding box center [302, 76] width 6 height 6
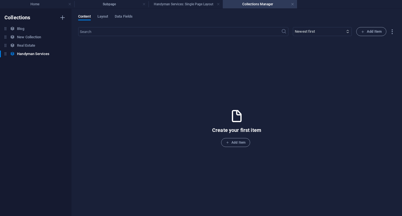
click at [158, 82] on div "Create your first item Add Item" at bounding box center [236, 127] width 317 height 165
click at [100, 16] on span "Layout" at bounding box center [102, 17] width 11 height 8
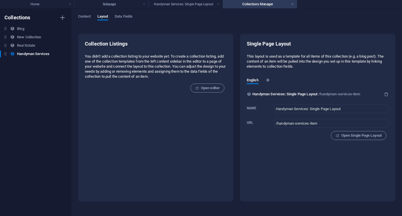
click at [267, 80] on icon "button" at bounding box center [268, 80] width 6 height 6
select select "41"
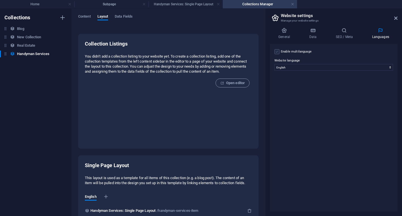
click at [278, 52] on label at bounding box center [276, 51] width 5 height 5
click at [0, 0] on input "Enable multilanguage To disable multilanguage delete all languages until only o…" at bounding box center [0, 0] width 0 height 0
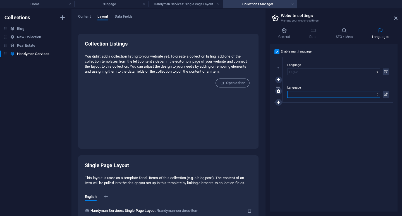
click at [310, 95] on select "Abkhazian Afar Afrikaans Akan Albanian Amharic Arabic Aragonese Armenian Assame…" at bounding box center [333, 94] width 93 height 7
select select "49"
click at [287, 91] on select "Abkhazian Afar Afrikaans Akan Albanian Amharic Arabic Aragonese Armenian Assame…" at bounding box center [333, 94] width 93 height 7
click at [286, 32] on icon at bounding box center [284, 31] width 28 height 6
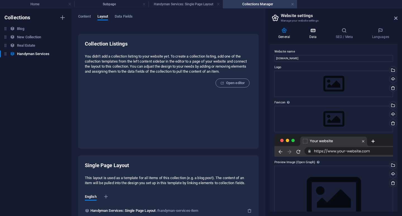
click at [311, 33] on icon at bounding box center [313, 31] width 24 height 6
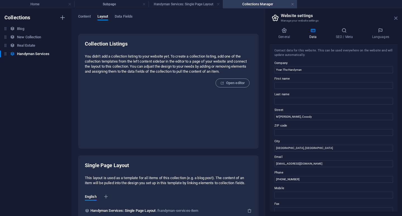
click at [396, 19] on icon at bounding box center [395, 18] width 3 height 4
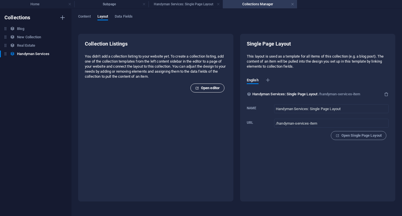
click at [204, 89] on span "Open editor" at bounding box center [207, 88] width 25 height 7
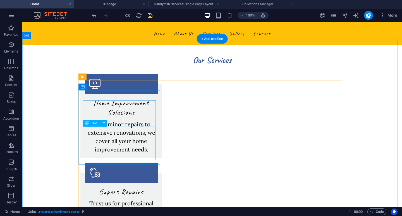
scroll to position [363, 0]
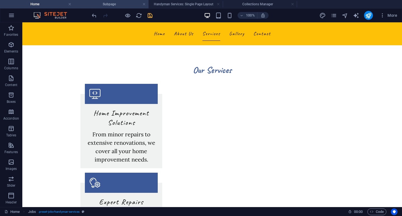
click at [115, 4] on h4 "Subpage" at bounding box center [111, 4] width 74 height 6
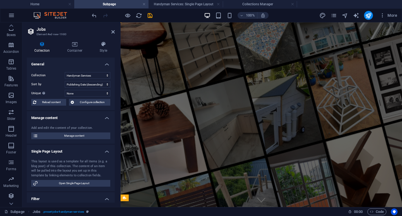
scroll to position [171, 0]
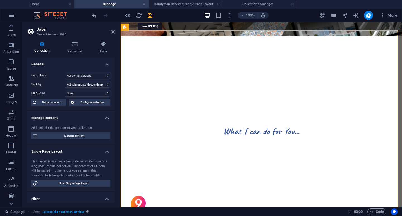
drag, startPoint x: 149, startPoint y: 16, endPoint x: 150, endPoint y: 30, distance: 14.0
click at [149, 16] on icon "save" at bounding box center [150, 15] width 6 height 6
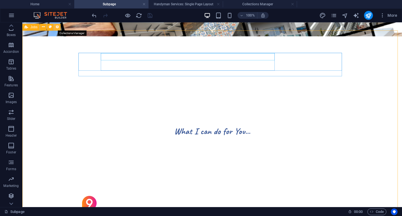
click at [57, 26] on icon at bounding box center [57, 27] width 4 height 6
select select "68bac01d8c78c2268e00bf54"
select select "columns.publishing_date_DESC"
select select "columns.status"
select select "Published"
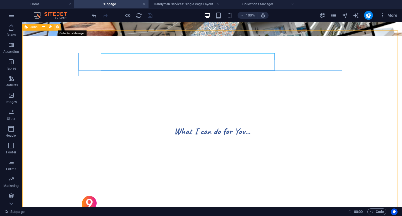
select select "columns.publishing_date"
select select "past"
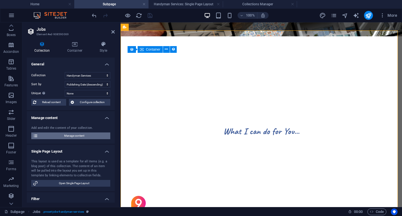
click at [77, 137] on span "Manage content" at bounding box center [74, 135] width 69 height 7
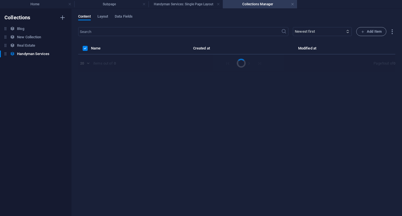
scroll to position [0, 0]
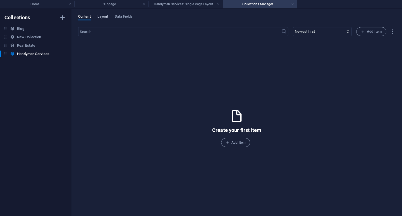
click at [102, 16] on span "Layout" at bounding box center [102, 17] width 11 height 8
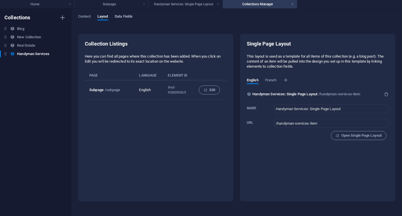
click at [125, 17] on span "Data Fields" at bounding box center [124, 17] width 18 height 8
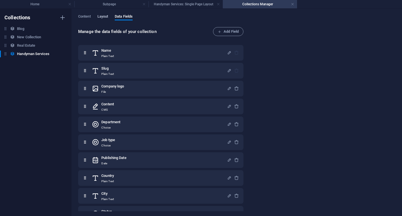
click at [102, 17] on span "Layout" at bounding box center [102, 17] width 11 height 8
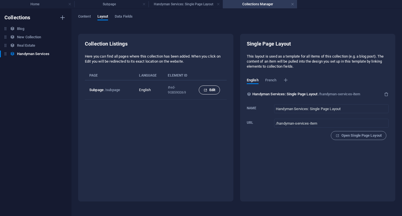
click at [208, 92] on span "Edit" at bounding box center [210, 90] width 12 height 7
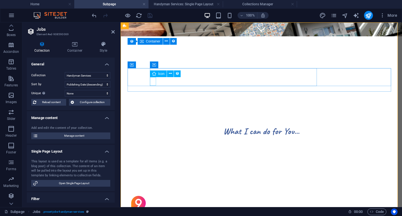
scroll to position [179, 0]
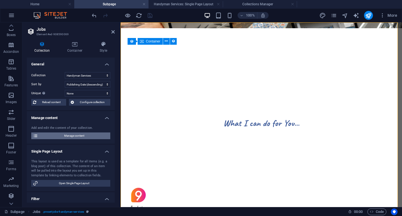
click at [83, 135] on span "Manage content" at bounding box center [74, 135] width 69 height 7
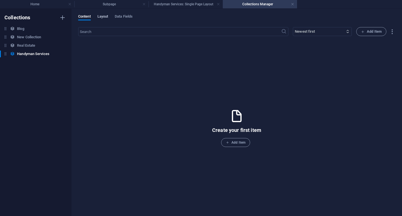
click at [102, 15] on span "Layout" at bounding box center [102, 17] width 11 height 8
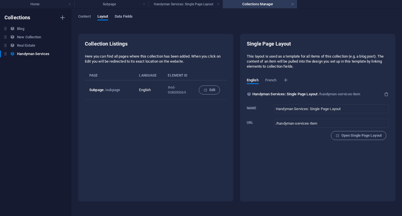
click at [118, 16] on span "Data Fields" at bounding box center [124, 17] width 18 height 8
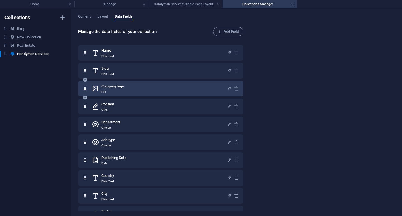
click at [140, 88] on div "Company logo File" at bounding box center [159, 88] width 135 height 11
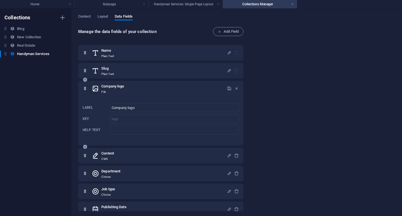
click at [139, 87] on div "Company logo File" at bounding box center [159, 88] width 135 height 11
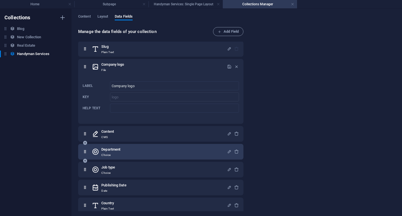
scroll to position [28, 0]
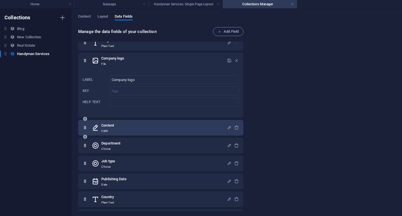
click at [137, 125] on div "Content CMS" at bounding box center [159, 127] width 135 height 11
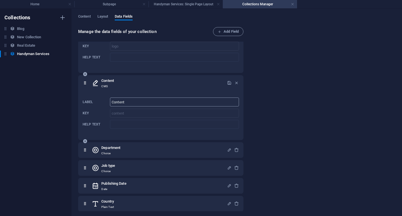
scroll to position [55, 0]
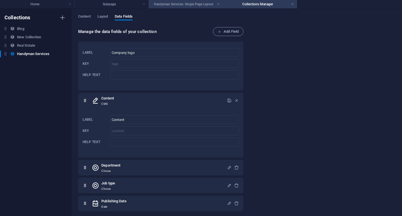
click at [173, 5] on h4 "Handyman Services: Single Page Layout" at bounding box center [186, 4] width 74 height 6
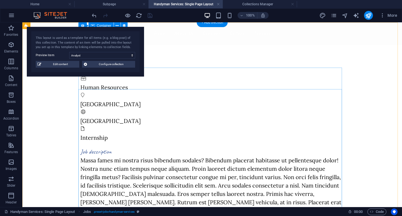
scroll to position [0, 0]
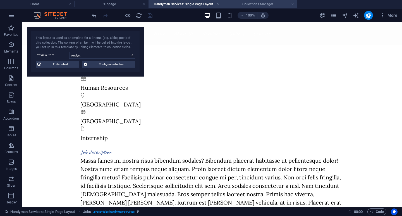
click at [254, 5] on h4 "Collections Manager" at bounding box center [260, 4] width 74 height 6
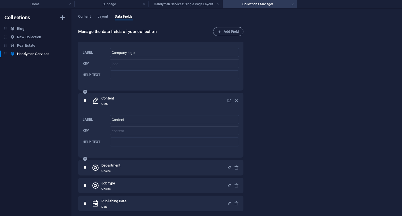
click at [153, 102] on div "Content CMS" at bounding box center [159, 100] width 135 height 11
click at [111, 99] on h6 "Content" at bounding box center [107, 98] width 13 height 7
click at [235, 101] on icon "button" at bounding box center [236, 100] width 5 height 5
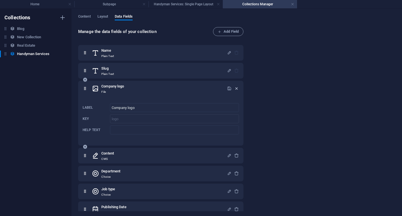
click at [235, 88] on icon "button" at bounding box center [236, 88] width 5 height 5
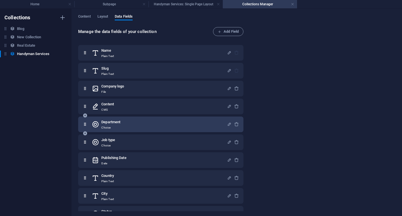
click at [134, 121] on div "Department Choice" at bounding box center [159, 124] width 135 height 11
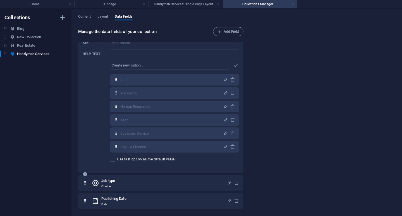
scroll to position [84, 0]
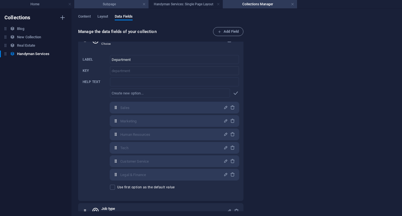
click at [105, 6] on h4 "Subpage" at bounding box center [111, 4] width 74 height 6
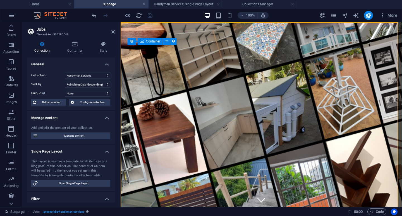
scroll to position [179, 0]
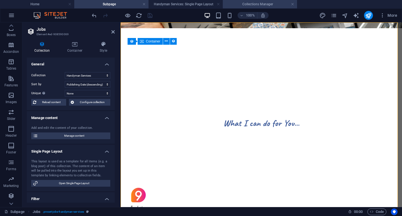
click at [247, 5] on h4 "Collections Manager" at bounding box center [260, 4] width 74 height 6
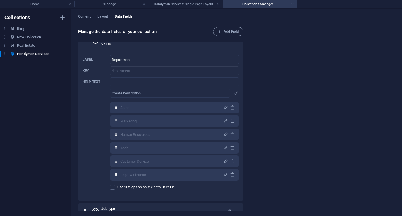
scroll to position [0, 0]
drag, startPoint x: 134, startPoint y: 58, endPoint x: 92, endPoint y: 61, distance: 41.7
click at [92, 61] on div "Label Department ​ Key department ​ Help text ​ ​ Sales,Marketing,Human Resourc…" at bounding box center [161, 122] width 156 height 139
type input "Service Category"
click at [224, 107] on icon "button" at bounding box center [225, 107] width 5 height 5
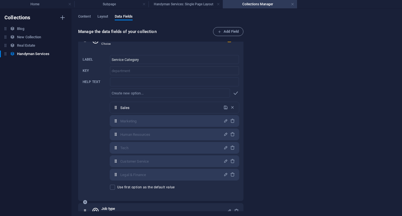
drag, startPoint x: 139, startPoint y: 108, endPoint x: 93, endPoint y: 109, distance: 46.1
click at [93, 109] on div "Label Service Category ​ Key department ​ Help text ​ ​ Sales,Marketing,Human R…" at bounding box center [161, 122] width 156 height 139
click at [136, 106] on input "Sales" at bounding box center [170, 107] width 100 height 9
drag, startPoint x: 134, startPoint y: 108, endPoint x: 103, endPoint y: 108, distance: 31.0
click at [103, 108] on div "Label Service Category ​ Key department ​ Help text ​ ​ Sales,Marketing,Human R…" at bounding box center [161, 122] width 156 height 139
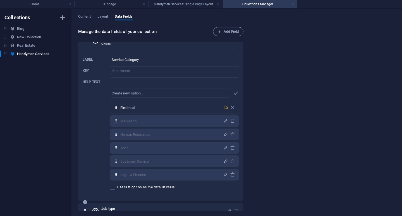
type input "Electrical"
click at [223, 108] on icon "button" at bounding box center [225, 107] width 5 height 5
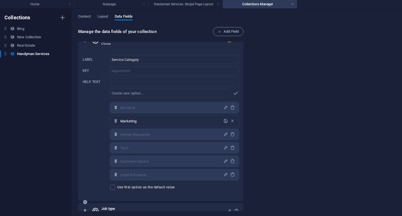
drag, startPoint x: 133, startPoint y: 121, endPoint x: 103, endPoint y: 121, distance: 29.6
click at [103, 121] on div "Label Service Category ​ Key department ​ Help text ​ ​ Electrical,Marketing,Hu…" at bounding box center [161, 122] width 156 height 139
type input "Metalworks"
click at [225, 121] on icon "button" at bounding box center [225, 120] width 5 height 5
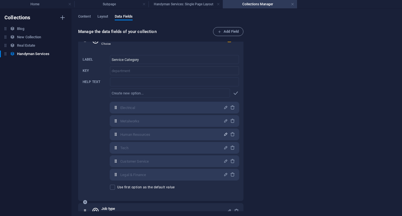
click at [223, 134] on icon "button" at bounding box center [225, 134] width 5 height 5
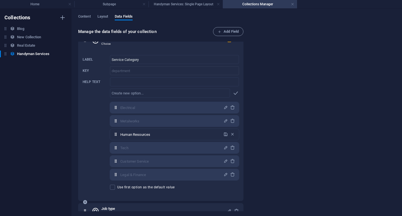
drag, startPoint x: 157, startPoint y: 136, endPoint x: 119, endPoint y: 135, distance: 37.4
click at [119, 135] on div "Human Resources ​" at bounding box center [174, 134] width 129 height 11
type input "Plumbing"
click at [224, 134] on icon "button" at bounding box center [225, 134] width 5 height 5
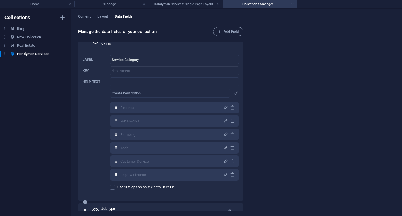
click at [224, 147] on icon "button" at bounding box center [225, 147] width 5 height 5
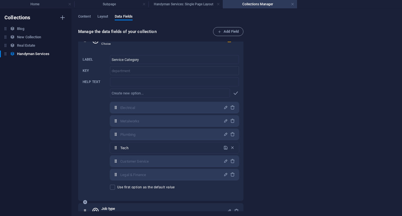
drag, startPoint x: 156, startPoint y: 151, endPoint x: 104, endPoint y: 148, distance: 52.0
click at [104, 148] on div "Label Service Category ​ Key department ​ Help text ​ ​ Electrical,Marketing,Hu…" at bounding box center [161, 122] width 156 height 139
type input "Woodworks"
click at [223, 147] on icon "button" at bounding box center [225, 147] width 5 height 5
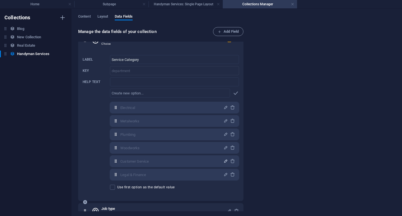
click at [224, 161] on icon "button" at bounding box center [225, 161] width 5 height 5
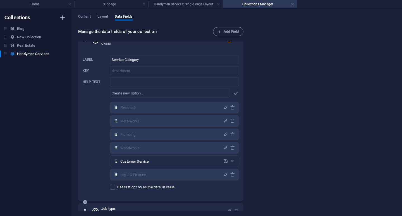
drag, startPoint x: 152, startPoint y: 161, endPoint x: 94, endPoint y: 159, distance: 58.7
click at [94, 159] on div "Label Service Category ​ Key department ​ Help text ​ ​ Electrical,Marketing,Hu…" at bounding box center [161, 122] width 156 height 139
type input "General Handyman Services"
click at [224, 161] on icon "button" at bounding box center [225, 161] width 5 height 5
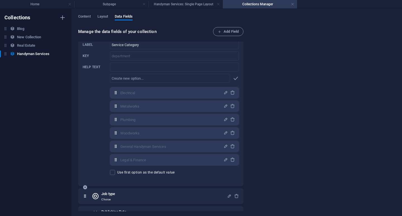
scroll to position [112, 0]
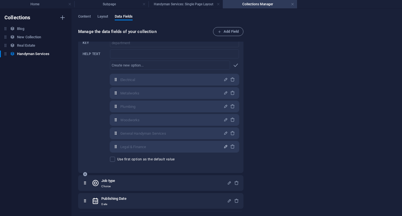
click at [224, 146] on icon "button" at bounding box center [225, 146] width 5 height 5
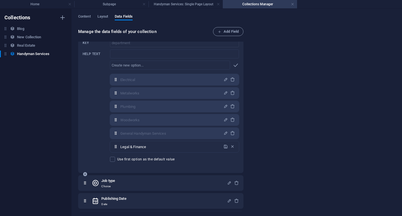
drag, startPoint x: 156, startPoint y: 147, endPoint x: 111, endPoint y: 147, distance: 45.0
click at [111, 147] on div "Legal & Finance ​" at bounding box center [174, 146] width 129 height 11
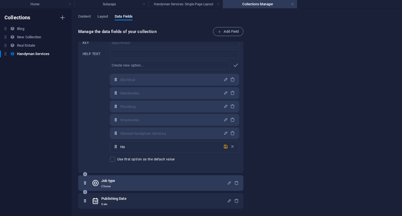
type input "H"
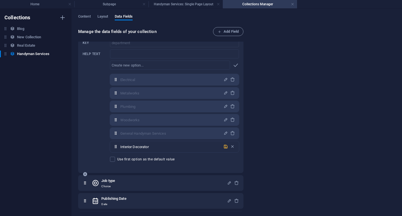
type input "Interior Decorator"
click at [223, 145] on icon "button" at bounding box center [225, 146] width 5 height 5
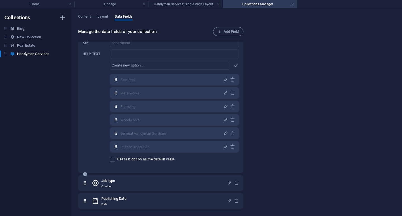
scroll to position [84, 0]
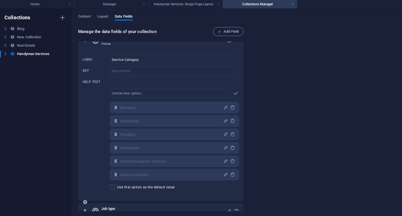
click at [100, 70] on div "Label Service Category ​ Key department ​ Help text ​ ​ Electrical,Marketing,Hu…" at bounding box center [161, 122] width 156 height 139
click at [91, 113] on div "Label Service Category ​ Key department ​ Help text ​ ​ Electrical,Marketing,Hu…" at bounding box center [161, 122] width 156 height 139
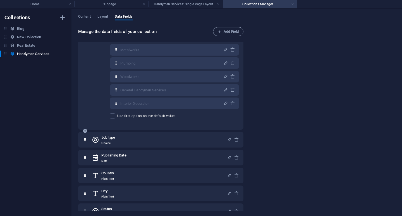
scroll to position [165, 0]
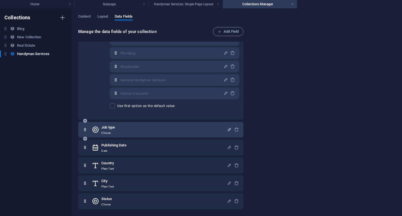
click at [227, 128] on icon "button" at bounding box center [229, 129] width 5 height 5
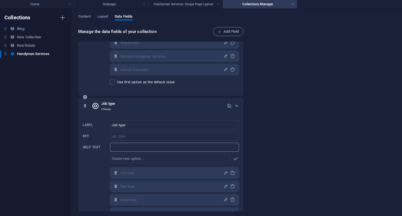
scroll to position [221, 0]
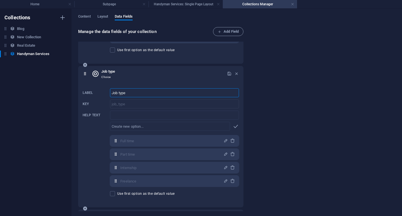
drag, startPoint x: 129, startPoint y: 92, endPoint x: 92, endPoint y: 93, distance: 37.7
click at [92, 93] on div "Label Job type ​ Key job_type ​ Help text ​ ​ Full time,Part time,Internship,Fr…" at bounding box center [161, 142] width 156 height 112
click at [128, 94] on input "Job type" at bounding box center [174, 92] width 129 height 9
drag, startPoint x: 124, startPoint y: 93, endPoint x: 118, endPoint y: 92, distance: 5.9
click at [118, 92] on input "Job type" at bounding box center [174, 92] width 129 height 9
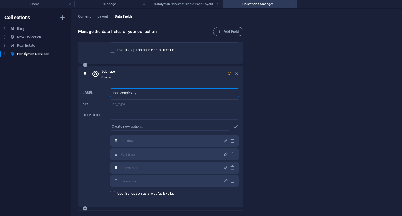
type input "Job Complexity"
click at [224, 139] on icon "button" at bounding box center [225, 140] width 5 height 5
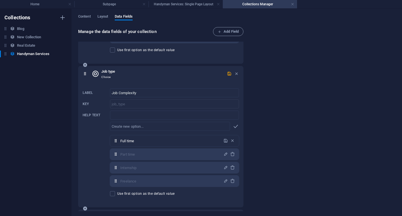
drag, startPoint x: 137, startPoint y: 142, endPoint x: 117, endPoint y: 142, distance: 19.5
click at [117, 142] on div "Full time ​" at bounding box center [174, 140] width 129 height 11
type input "Advanced"
click at [223, 141] on icon "button" at bounding box center [225, 140] width 5 height 5
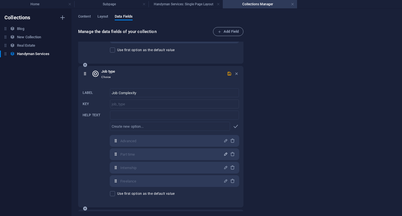
click at [224, 154] on icon "button" at bounding box center [225, 154] width 5 height 5
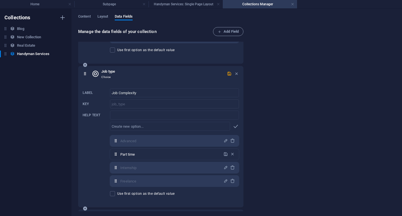
drag, startPoint x: 150, startPoint y: 156, endPoint x: 100, endPoint y: 152, distance: 50.5
click at [101, 152] on div "Label Job Complexity ​ Key job_type ​ Help text ​ ​ Advanced,Part time,Internsh…" at bounding box center [161, 142] width 156 height 112
drag, startPoint x: 161, startPoint y: 153, endPoint x: 139, endPoint y: 157, distance: 23.1
click at [137, 155] on input "Advance - Project Build" at bounding box center [170, 154] width 100 height 9
type input "Advance - Renovation Project"
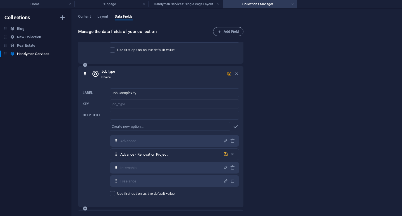
click at [224, 154] on icon "button" at bounding box center [225, 154] width 5 height 5
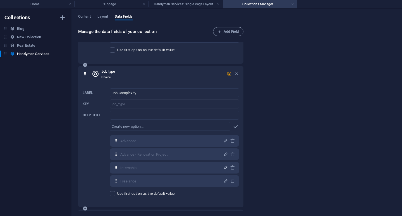
click at [224, 167] on icon "button" at bounding box center [225, 167] width 5 height 5
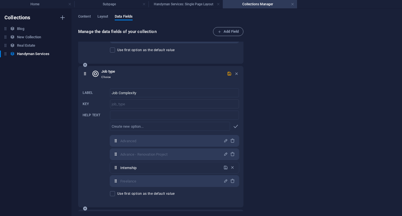
drag, startPoint x: 144, startPoint y: 168, endPoint x: 94, endPoint y: 169, distance: 50.0
click at [94, 169] on div "Label Job Complexity ​ Key job_type ​ Help text ​ ​ Advanced,Advance - Renovati…" at bounding box center [161, 142] width 156 height 112
type input "Basic"
click at [223, 167] on icon "button" at bounding box center [225, 167] width 5 height 5
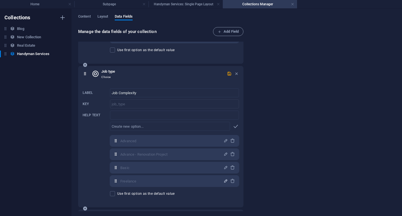
click at [224, 180] on icon "button" at bounding box center [225, 180] width 5 height 5
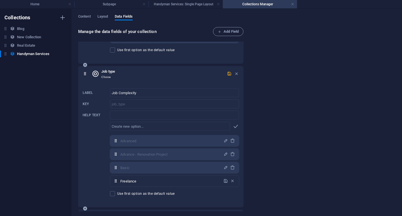
drag, startPoint x: 144, startPoint y: 182, endPoint x: 107, endPoint y: 180, distance: 36.9
click at [107, 180] on div "Label Job Complexity ​ Key job_type ​ Help text ​ ​ Advanced,Advance - Renovati…" at bounding box center [161, 142] width 156 height 112
type input "Intermediate"
click at [225, 180] on icon "button" at bounding box center [225, 180] width 5 height 5
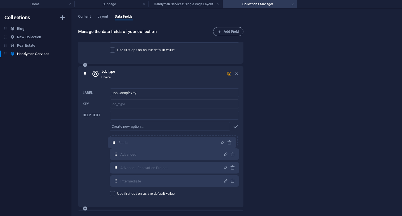
drag, startPoint x: 116, startPoint y: 168, endPoint x: 113, endPoint y: 141, distance: 27.5
click at [113, 141] on div "Advanced ​ Advance - Renovation Project ​ Basic ​ Intermediate ​" at bounding box center [174, 160] width 129 height 51
click at [228, 73] on icon "button" at bounding box center [229, 73] width 5 height 5
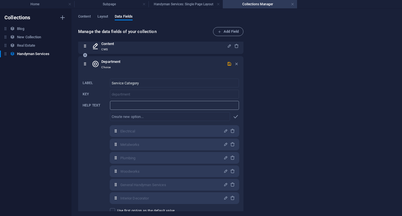
scroll to position [53, 0]
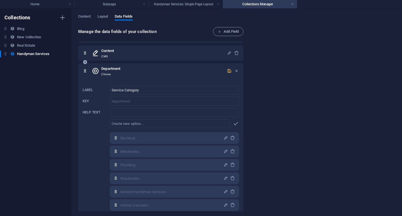
click at [228, 69] on icon "button" at bounding box center [229, 70] width 5 height 5
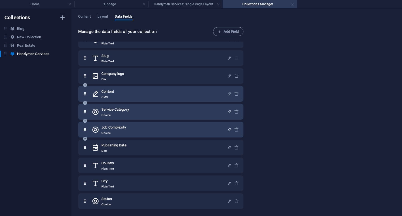
scroll to position [13, 0]
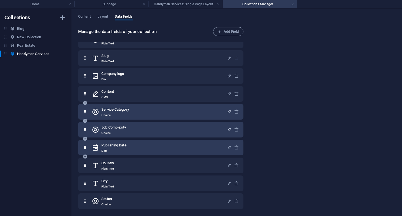
click at [135, 144] on div "Publishing Date Date" at bounding box center [159, 147] width 135 height 11
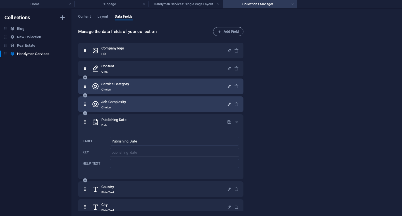
scroll to position [62, 0]
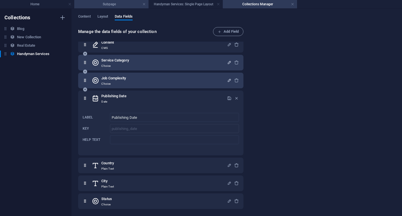
click at [92, 3] on h4 "Subpage" at bounding box center [111, 4] width 74 height 6
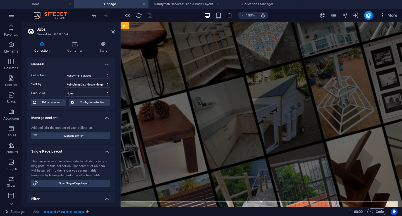
scroll to position [179, 0]
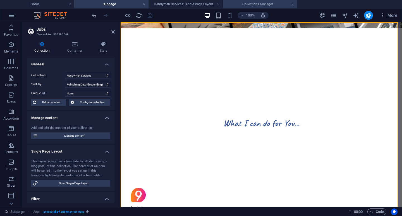
click at [242, 7] on li "Collections Manager" at bounding box center [260, 4] width 74 height 8
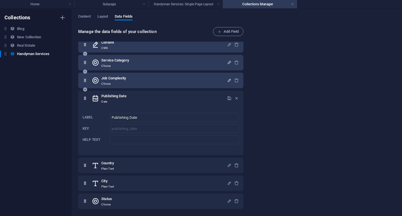
click at [235, 97] on icon "button" at bounding box center [236, 98] width 5 height 5
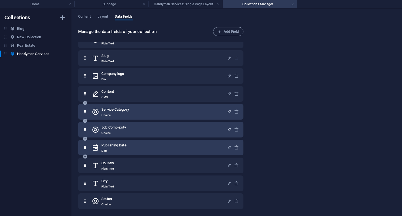
click at [236, 147] on icon "button" at bounding box center [236, 147] width 5 height 5
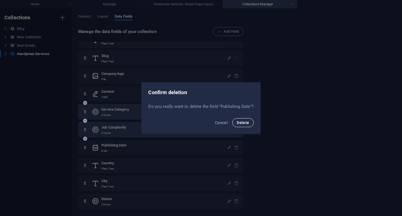
click at [244, 122] on span "Delete" at bounding box center [243, 122] width 12 height 4
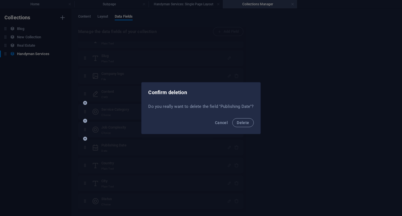
scroll to position [0, 0]
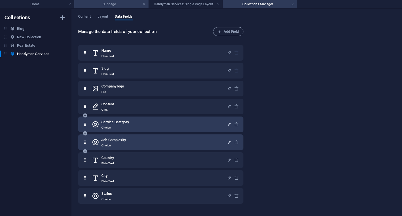
click at [115, 3] on h4 "Subpage" at bounding box center [111, 4] width 74 height 6
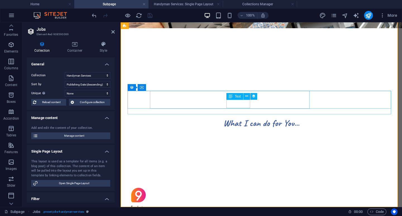
scroll to position [180, 0]
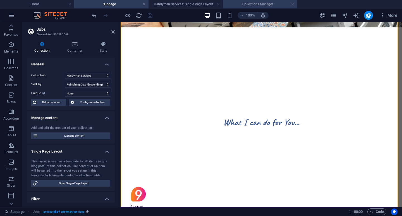
click at [255, 2] on h4 "Collections Manager" at bounding box center [260, 4] width 74 height 6
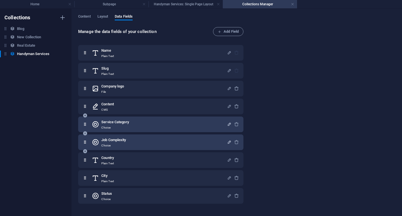
scroll to position [0, 0]
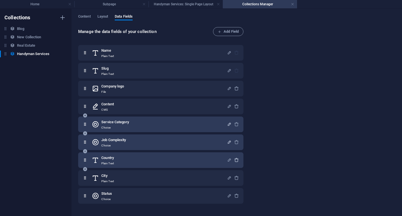
click at [236, 159] on icon "button" at bounding box center [236, 159] width 5 height 5
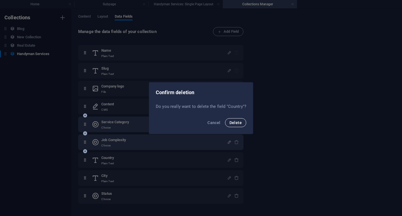
click at [240, 121] on span "Delete" at bounding box center [236, 122] width 12 height 4
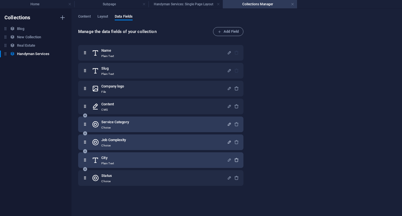
click at [235, 160] on icon "button" at bounding box center [236, 159] width 5 height 5
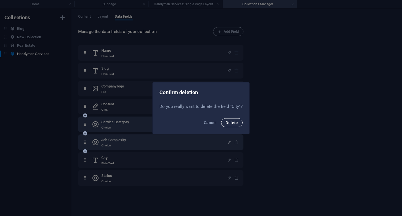
click at [237, 121] on span "Delete" at bounding box center [232, 122] width 12 height 4
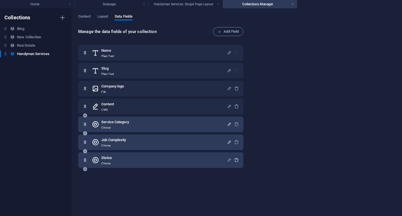
click at [236, 160] on icon "button" at bounding box center [236, 159] width 5 height 5
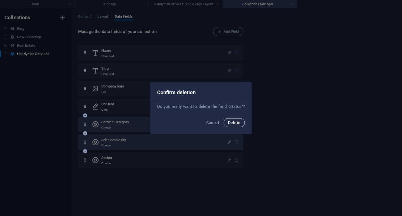
click at [237, 122] on span "Delete" at bounding box center [234, 122] width 12 height 4
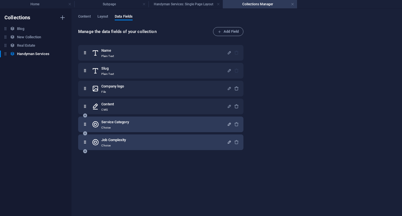
click at [253, 144] on div "Manage the data fields of your collection Add Field Name Plain Text Slug Plain …" at bounding box center [236, 118] width 317 height 183
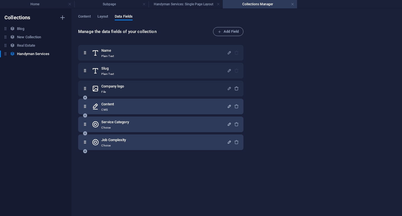
click at [228, 106] on icon "button" at bounding box center [229, 106] width 5 height 5
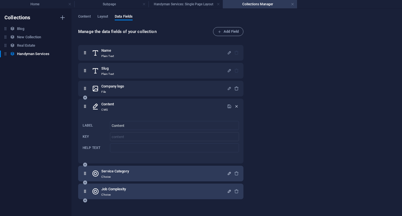
click at [236, 106] on icon "button" at bounding box center [236, 106] width 5 height 5
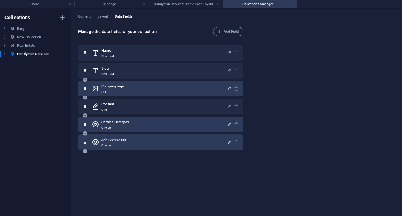
click at [228, 88] on icon "button" at bounding box center [229, 88] width 5 height 5
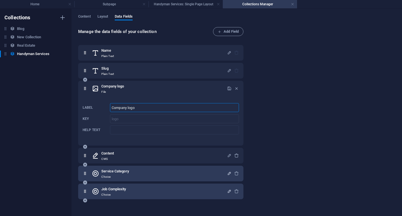
drag, startPoint x: 127, startPoint y: 109, endPoint x: 95, endPoint y: 107, distance: 31.3
click at [96, 107] on div "Label Company logo ​ Key logo ​ Help text ​" at bounding box center [161, 119] width 156 height 36
type input "Category logo"
click at [228, 87] on icon "button" at bounding box center [229, 88] width 5 height 5
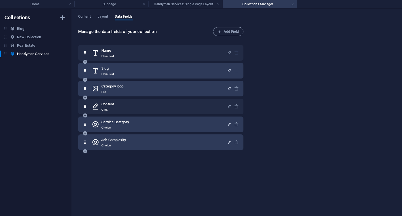
click at [227, 70] on icon "button" at bounding box center [229, 70] width 5 height 5
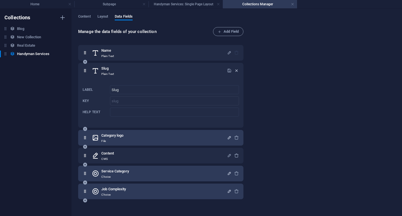
click at [236, 70] on icon "button" at bounding box center [236, 70] width 5 height 5
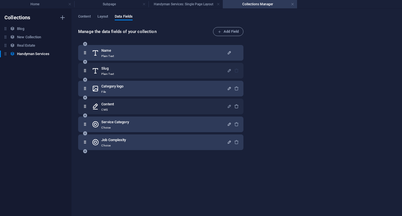
click at [229, 52] on icon "button" at bounding box center [229, 52] width 5 height 5
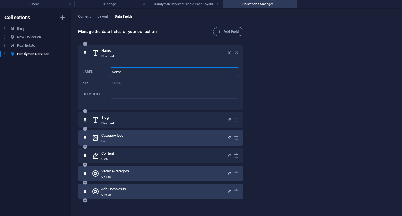
drag, startPoint x: 126, startPoint y: 71, endPoint x: 97, endPoint y: 69, distance: 28.3
click at [97, 69] on div "Label Name ​ Key name ​ Help text ​" at bounding box center [161, 83] width 156 height 36
type input "Task"
click at [227, 51] on icon "button" at bounding box center [229, 52] width 5 height 5
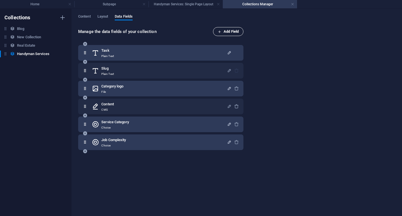
click at [236, 34] on span "Add Field" at bounding box center [228, 31] width 21 height 7
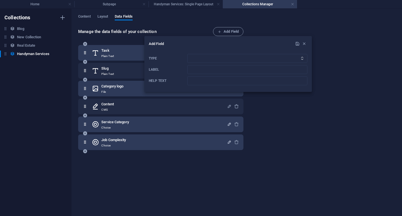
click at [302, 58] on icon "Type" at bounding box center [302, 58] width 4 height 4
click at [296, 59] on select "Plain Text Link CMS Rich Text File Multiple Files Checkbox Choice Date Number" at bounding box center [247, 58] width 120 height 9
select select "cms"
click at [187, 54] on select "Plain Text Link CMS Rich Text File Multiple Files Checkbox Choice Date Number" at bounding box center [247, 58] width 120 height 9
click at [200, 72] on input "Label" at bounding box center [247, 69] width 120 height 9
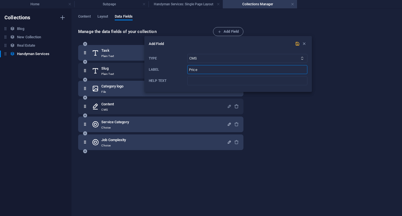
type input "Price"
click at [296, 44] on icon "submit" at bounding box center [297, 43] width 5 height 5
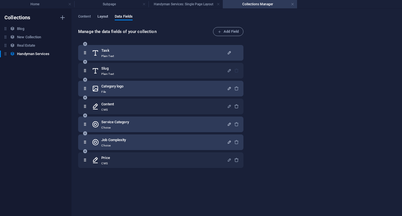
click at [105, 16] on span "Layout" at bounding box center [102, 17] width 11 height 8
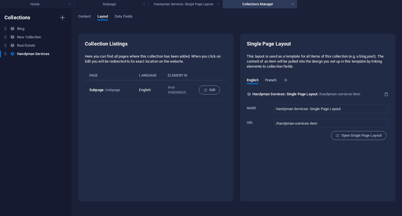
click at [270, 80] on span "French" at bounding box center [270, 81] width 11 height 8
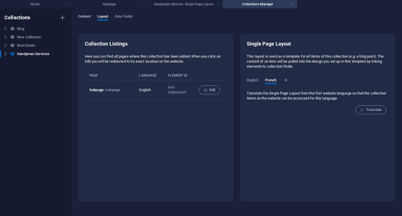
click at [84, 16] on span "Content" at bounding box center [84, 17] width 13 height 8
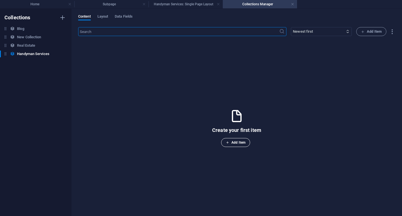
click at [233, 142] on span "Add Item" at bounding box center [236, 142] width 20 height 7
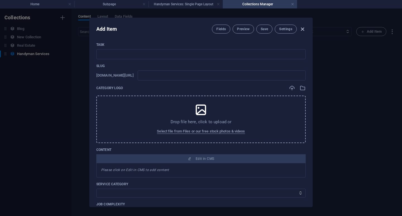
click at [303, 29] on icon "button" at bounding box center [302, 29] width 6 height 6
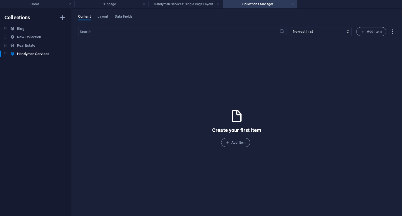
click at [393, 32] on icon "button" at bounding box center [392, 31] width 6 height 6
click at [373, 70] on h6 "Import" at bounding box center [382, 71] width 23 height 7
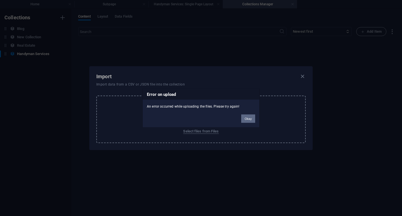
click at [247, 119] on button "Okay" at bounding box center [248, 118] width 14 height 8
click at [249, 117] on button "Okay" at bounding box center [248, 118] width 14 height 8
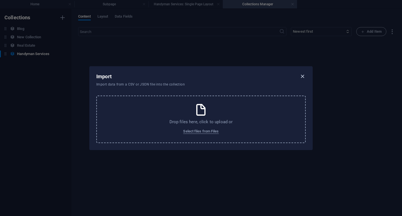
click at [304, 76] on icon "button" at bounding box center [302, 76] width 6 height 6
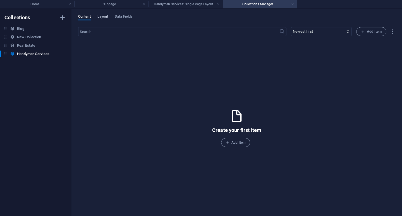
click at [108, 16] on span "Layout" at bounding box center [102, 17] width 11 height 8
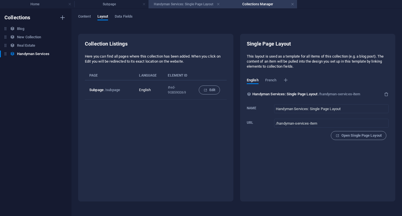
click at [188, 4] on h4 "Handyman Services: Single Page Layout" at bounding box center [186, 4] width 74 height 6
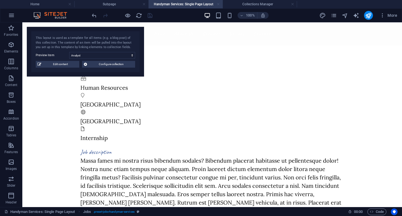
click at [218, 5] on link at bounding box center [218, 4] width 3 height 5
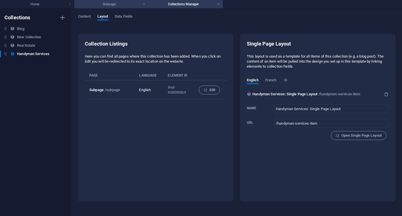
click at [107, 5] on h4 "Subpage" at bounding box center [111, 4] width 74 height 6
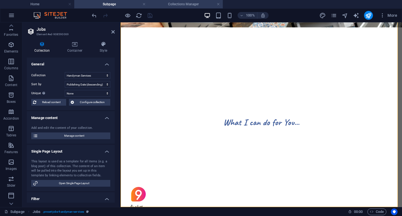
click at [183, 3] on h4 "Collections Manager" at bounding box center [186, 4] width 74 height 6
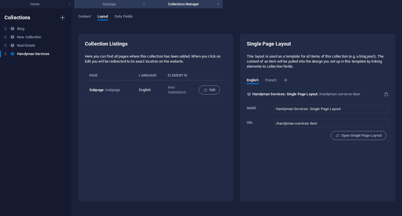
click at [107, 4] on h4 "Subpage" at bounding box center [111, 4] width 74 height 6
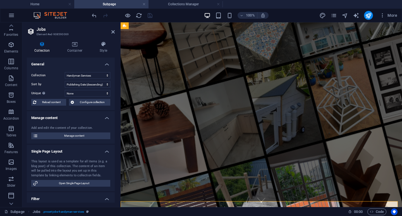
scroll to position [180, 0]
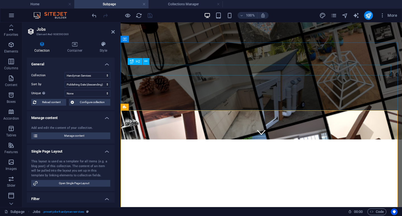
scroll to position [124, 0]
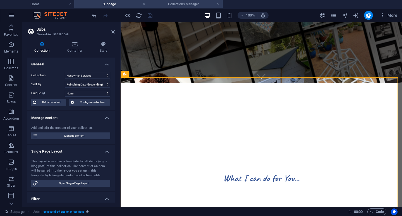
click at [179, 3] on h4 "Collections Manager" at bounding box center [186, 4] width 74 height 6
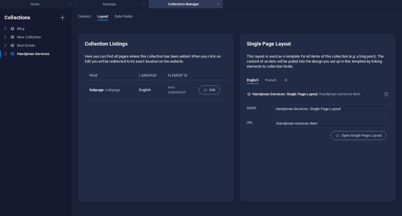
click at [142, 142] on div "Collection Listings Here you can find all pages where this collection has been …" at bounding box center [155, 118] width 155 height 168
click at [126, 17] on span "Data Fields" at bounding box center [124, 17] width 18 height 8
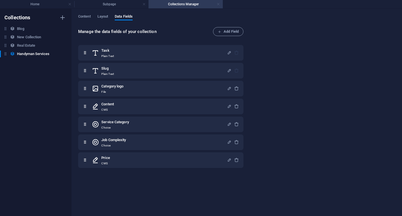
click at [219, 3] on link at bounding box center [218, 4] width 3 height 5
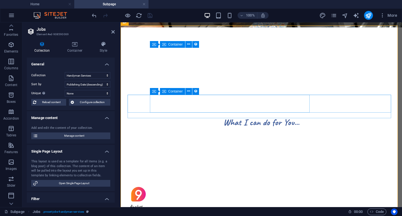
scroll to position [124, 0]
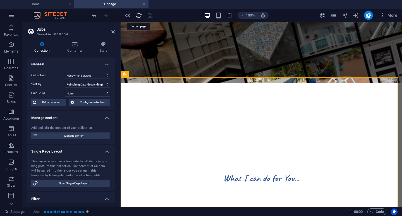
click at [138, 16] on icon "reload" at bounding box center [139, 15] width 6 height 6
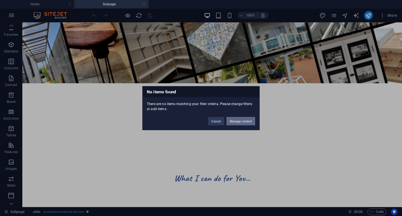
click at [234, 121] on button "Manage content" at bounding box center [240, 121] width 29 height 8
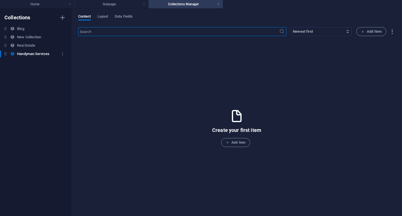
click at [21, 54] on h6 "Handyman Services" at bounding box center [33, 54] width 32 height 7
click at [106, 16] on span "Layout" at bounding box center [102, 17] width 11 height 8
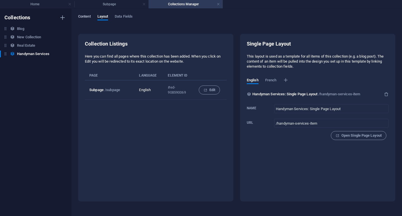
click at [85, 16] on span "Content" at bounding box center [84, 17] width 13 height 8
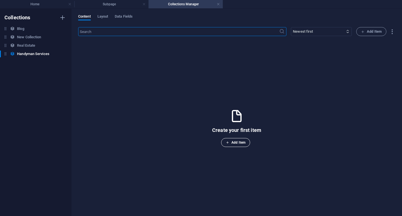
click at [238, 142] on span "Add Item" at bounding box center [236, 142] width 20 height 7
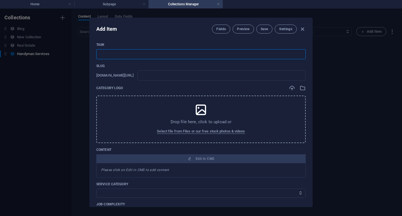
click at [129, 54] on input "text" at bounding box center [200, 54] width 209 height 10
click at [120, 52] on input "text" at bounding box center [200, 54] width 209 height 10
paste input "Power Socket Replacement"
type input "Power Socket Replacement"
type input "power-socket-replacement"
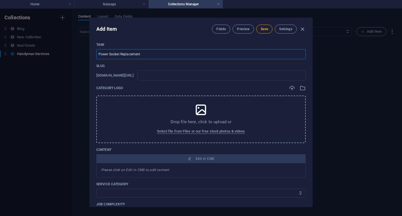
type input "power-socket-replacement"
drag, startPoint x: 121, startPoint y: 53, endPoint x: 77, endPoint y: 56, distance: 43.6
click at [78, 56] on div "Add Item Fields Preview Save Settings Task Power Socket Replacement ​ Slug www.…" at bounding box center [201, 112] width 402 height 207
